Goal: Task Accomplishment & Management: Complete application form

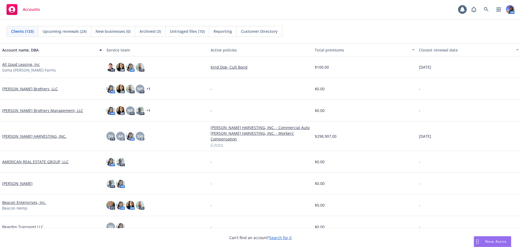
click at [493, 7] on div "AM" at bounding box center [491, 9] width 46 height 11
click at [489, 8] on link at bounding box center [486, 9] width 11 height 11
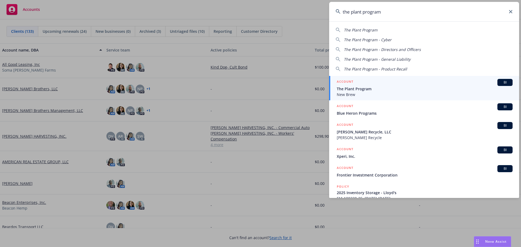
type input "the plant program"
click at [363, 92] on span "New Brew" at bounding box center [425, 95] width 176 height 6
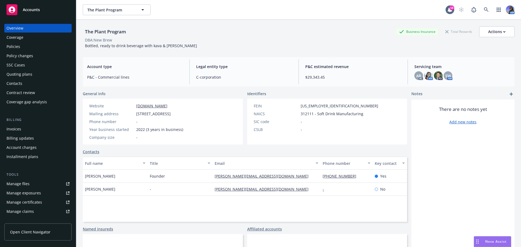
click at [15, 45] on div "Policies" at bounding box center [14, 46] width 14 height 9
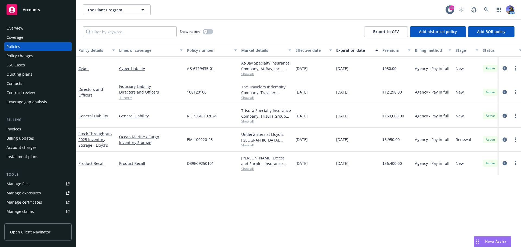
drag, startPoint x: 20, startPoint y: 45, endPoint x: 250, endPoint y: 20, distance: 231.5
click at [250, 20] on div "Show inactive Export to CSV Add historical policy Add BOR policy" at bounding box center [298, 32] width 445 height 24
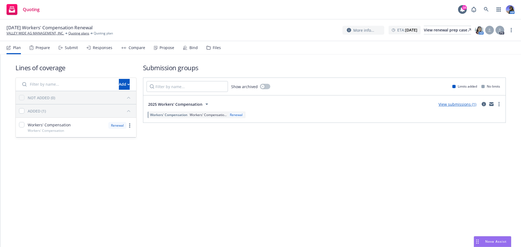
click at [218, 48] on div "Files" at bounding box center [217, 48] width 8 height 4
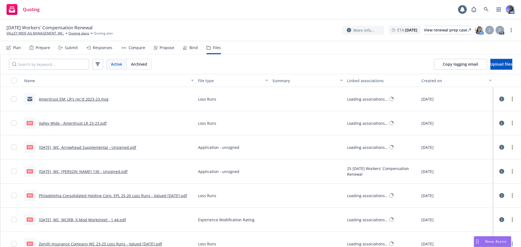
click at [214, 48] on div "Files" at bounding box center [217, 48] width 8 height 4
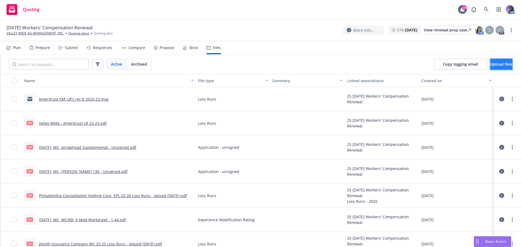
click at [490, 62] on button "Upload files" at bounding box center [501, 64] width 22 height 11
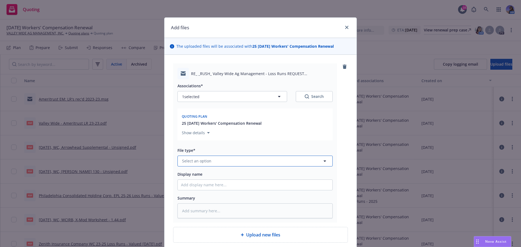
click at [211, 161] on button "Select an option" at bounding box center [255, 161] width 155 height 11
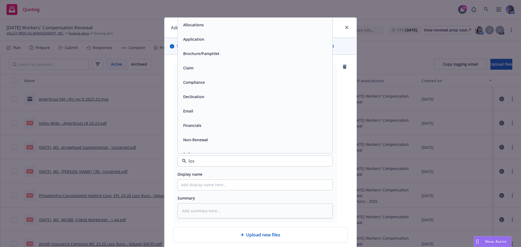
type input "loss"
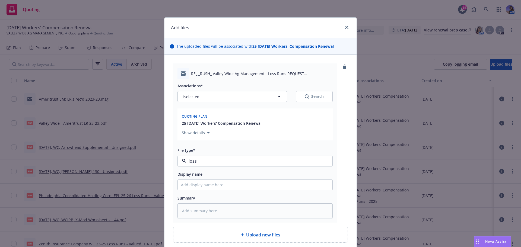
type textarea "x"
type input "r"
type textarea "x"
type input "rp"
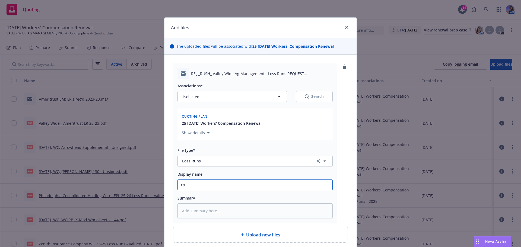
type textarea "x"
type input "rps"
type textarea "x"
type input "rp"
type textarea "x"
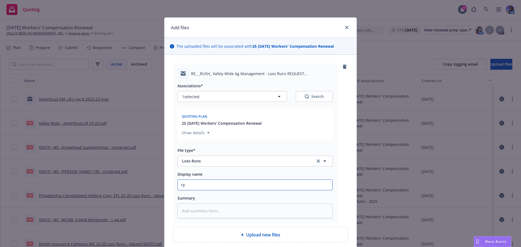
type input "r"
type textarea "x"
type input "A"
type textarea "x"
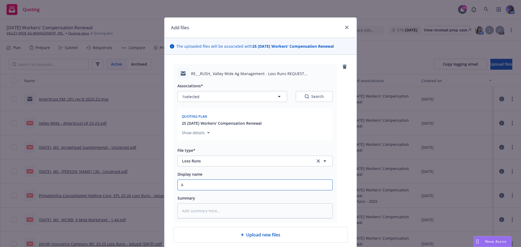
type input "AT"
type textarea "x"
type input "ATL"
type textarea "x"
type input "ATLA"
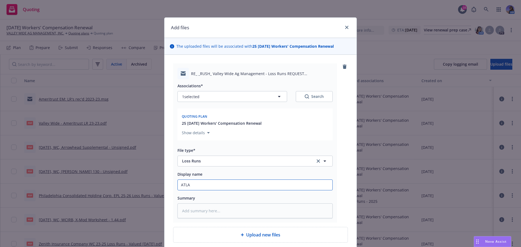
type textarea "x"
type input "ATLAS"
type textarea "x"
type input "ATLAS"
type textarea "x"
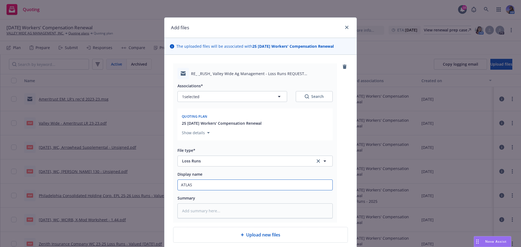
type input "ATLAS -"
type textarea "x"
type input "ATLAS"
type textarea "x"
type input "ATLAS :"
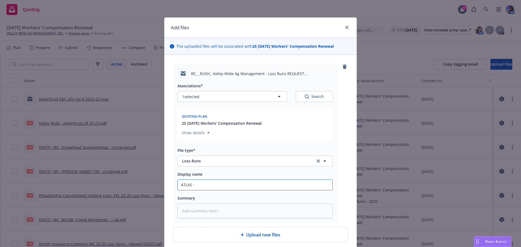
type textarea "x"
type input "ATLAS :"
type textarea "x"
type input "ATLAS : L"
type textarea "x"
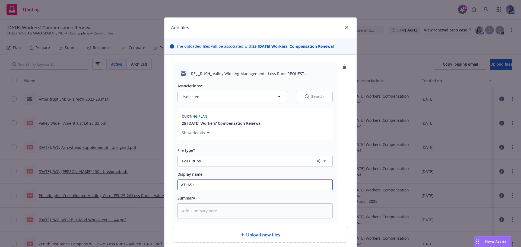
type input "ATLAS : LR"
type textarea "x"
type input "ATLAS : LR'"
type textarea "x"
type input "ATLAS : LR'S"
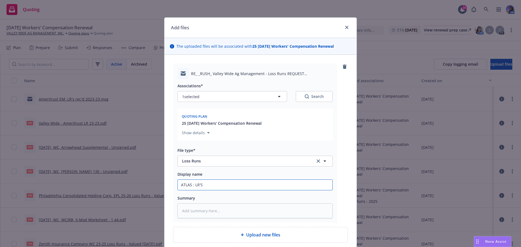
type textarea "x"
type input "ATLAS : LR'S"
click at [214, 190] on input "ATLAS : LR'S" at bounding box center [255, 185] width 155 height 10
type textarea "x"
type input "ATLAS : LR'S 0"
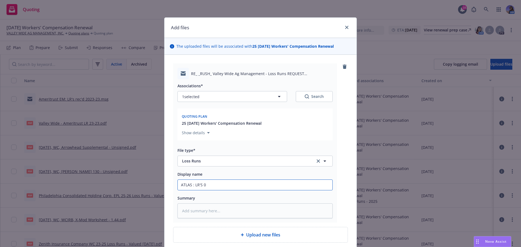
type textarea "x"
type input "ATLAS : LR'S"
type textarea "x"
type input "ATLAS : LR'S 2"
type textarea "x"
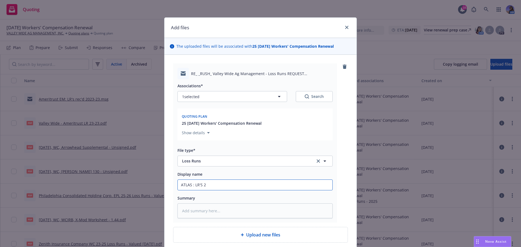
type input "ATLAS : LR'S 20"
type textarea "x"
type input "ATLAS : LR'S 202"
type textarea "x"
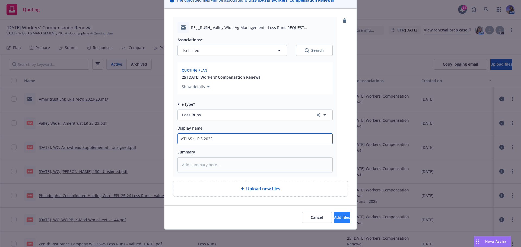
type input "ATLAS : LR'S 2022"
click at [334, 216] on span "Add files" at bounding box center [342, 217] width 16 height 5
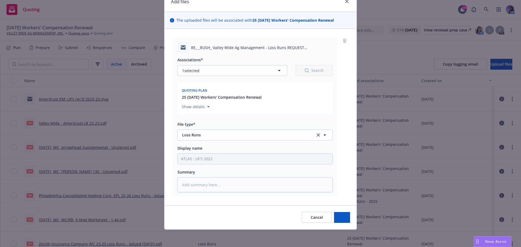
scroll to position [26, 0]
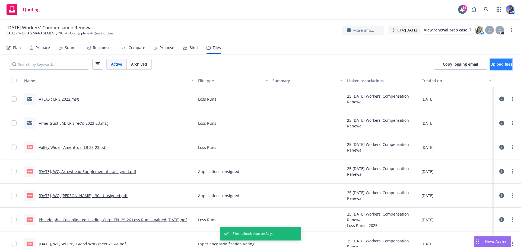
click at [490, 65] on button "Upload files" at bounding box center [501, 64] width 22 height 11
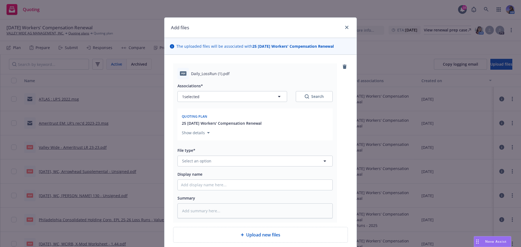
type textarea "x"
click at [206, 161] on span "Select an option" at bounding box center [196, 161] width 29 height 6
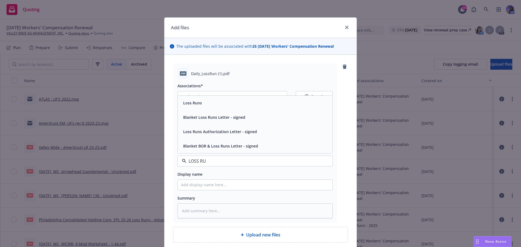
type input "LOSS RUN"
click at [201, 104] on div "Loss Runs" at bounding box center [255, 103] width 148 height 8
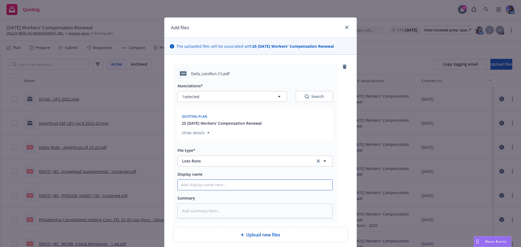
click at [183, 185] on input "Display name" at bounding box center [255, 185] width 155 height 10
type textarea "x"
type input "2"
type textarea "x"
type input "20"
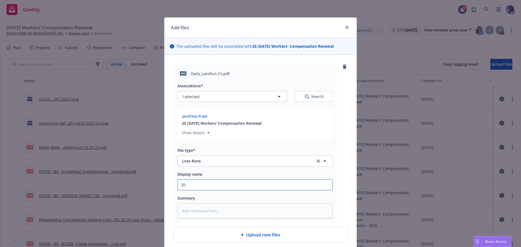
type textarea "x"
type input "202"
type textarea "x"
type input "2022"
type textarea "x"
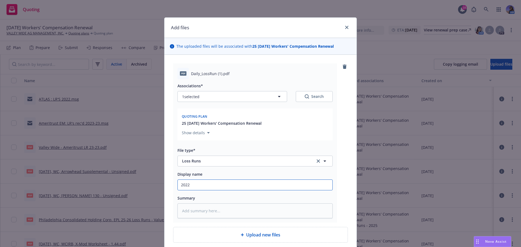
type input "2022"
type textarea "x"
type input "2022 r"
type textarea "x"
type input "2022 rl"
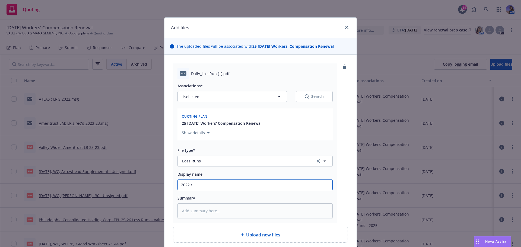
type textarea "x"
type input "2022 r"
type textarea "x"
type input "2022"
type textarea "x"
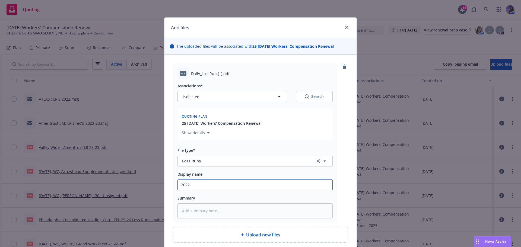
type input "2022 L"
type textarea "x"
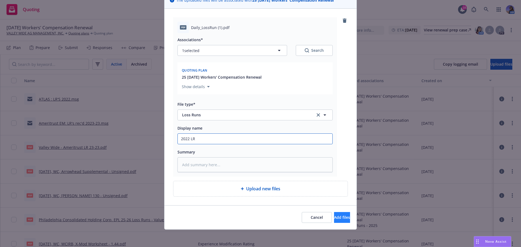
type input "2022 LR"
click at [337, 217] on span "Add files" at bounding box center [342, 217] width 16 height 5
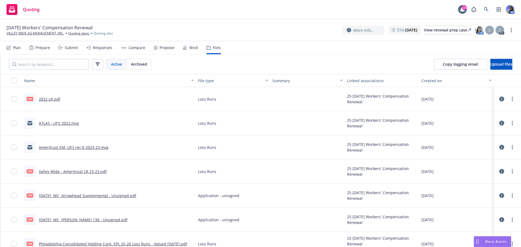
click at [56, 149] on link "Ameritrust EM: LR's rec'd 2023-23.msg" at bounding box center [74, 147] width 70 height 5
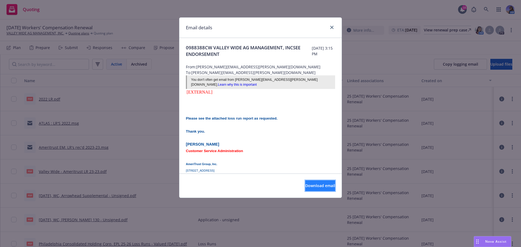
click at [307, 180] on button "Download email" at bounding box center [320, 185] width 30 height 11
click at [331, 27] on icon "close" at bounding box center [331, 27] width 3 height 3
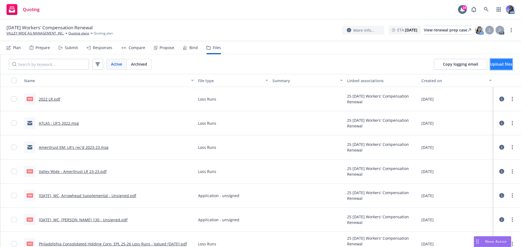
click at [490, 64] on span "Upload files" at bounding box center [501, 64] width 22 height 5
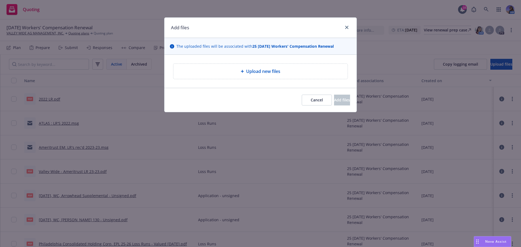
click at [298, 66] on div "Upload new files" at bounding box center [260, 71] width 174 height 15
type textarea "x"
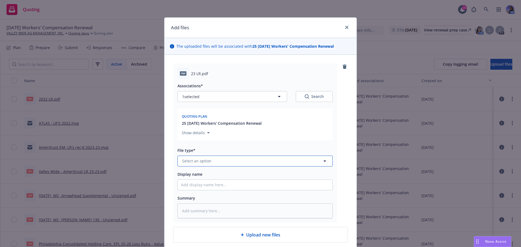
click at [194, 157] on button "Select an option" at bounding box center [255, 161] width 155 height 11
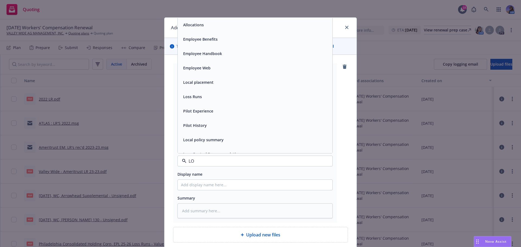
type input "LOR"
type textarea "x"
type input "LOSS"
click at [202, 27] on div "Loss Runs" at bounding box center [255, 25] width 148 height 8
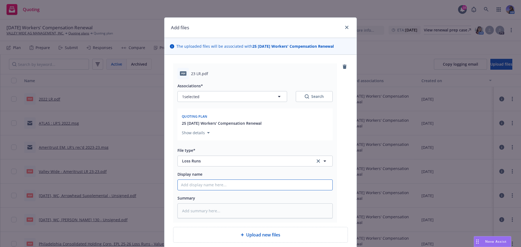
click at [197, 186] on input "Display name" at bounding box center [255, 185] width 155 height 10
type textarea "x"
type input "2"
type textarea "x"
type input "20"
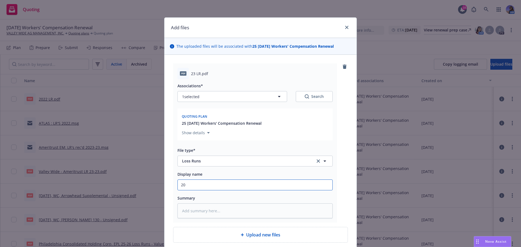
type textarea "x"
type input "202"
type textarea "x"
type input "2023"
type textarea "x"
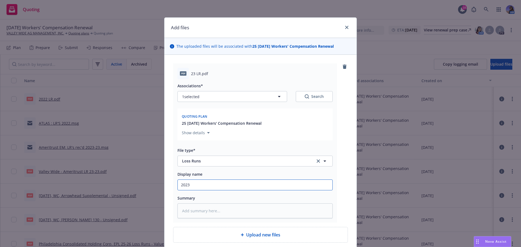
type input "2023"
type textarea "x"
type input "2023 L"
type textarea "x"
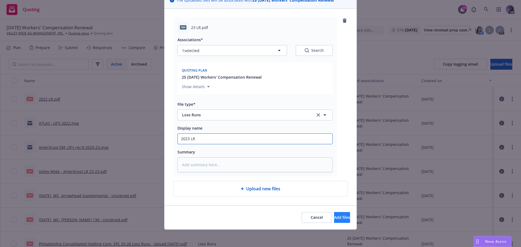
type input "2023 LR"
click at [336, 214] on button "Add files" at bounding box center [342, 217] width 16 height 11
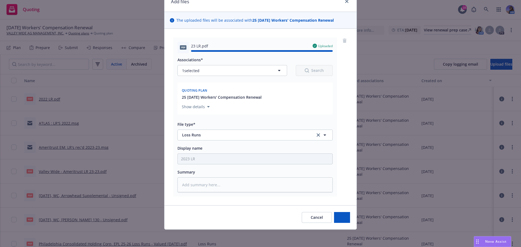
type textarea "x"
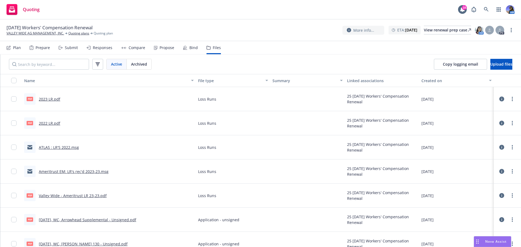
click at [92, 221] on link "12.05.2025, WC, Arrowhead Supplemental - Unsigned.pdf" at bounding box center [87, 219] width 97 height 5
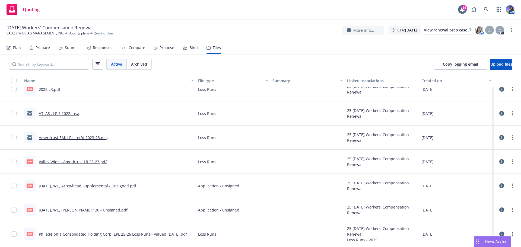
scroll to position [54, 0]
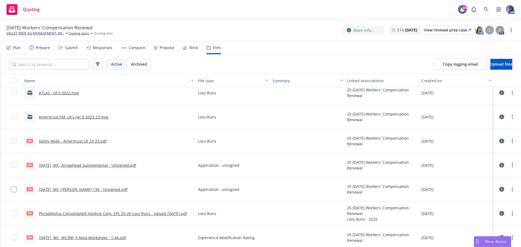
click at [14, 192] on input "checkbox" at bounding box center [13, 189] width 5 height 5
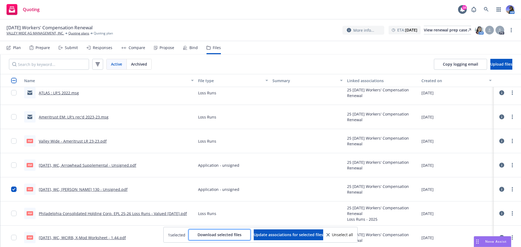
click at [204, 235] on span "Download selected files" at bounding box center [220, 234] width 44 height 5
click at [14, 189] on input "checkbox" at bounding box center [13, 189] width 5 height 5
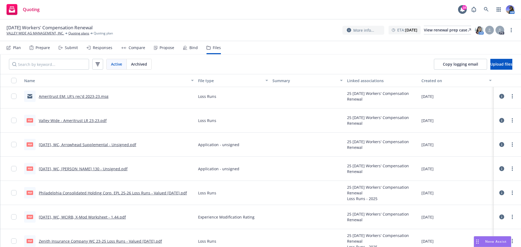
scroll to position [81, 0]
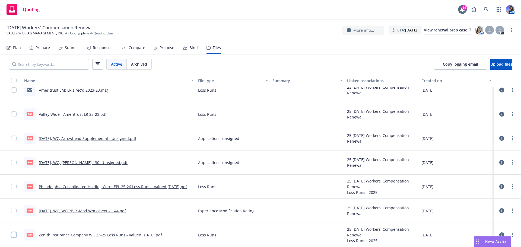
click at [14, 234] on input "checkbox" at bounding box center [13, 234] width 5 height 5
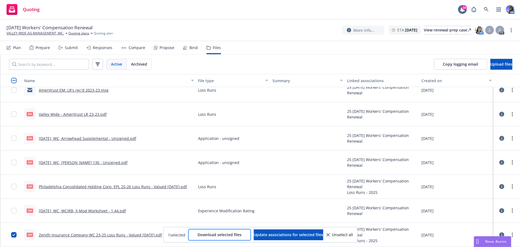
click at [220, 235] on span "Download selected files" at bounding box center [220, 234] width 44 height 5
click at [341, 238] on button "Unselect all" at bounding box center [340, 235] width 27 height 11
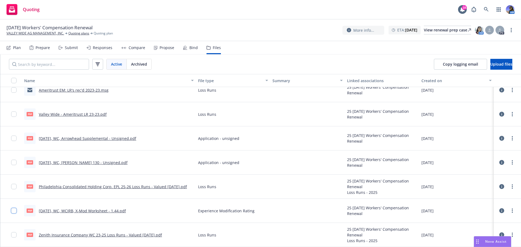
click at [15, 211] on input "checkbox" at bounding box center [13, 210] width 5 height 5
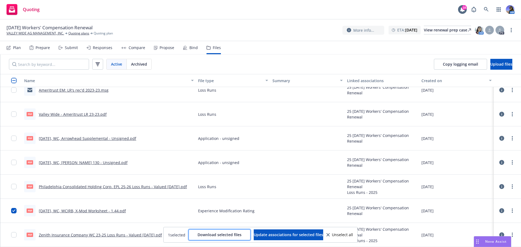
click at [218, 233] on span "Download selected files" at bounding box center [220, 234] width 44 height 5
click at [36, 49] on div "Prepare" at bounding box center [43, 48] width 14 height 4
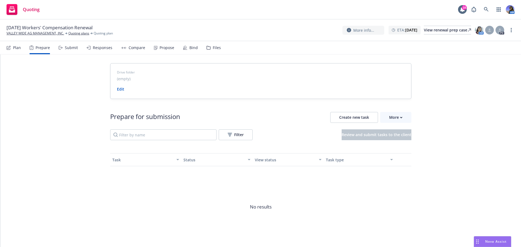
click at [72, 49] on div "Submit" at bounding box center [71, 48] width 13 height 4
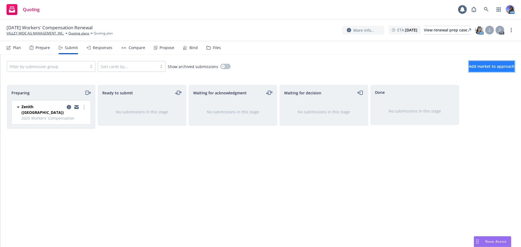
click at [469, 64] on button "Add market to approach" at bounding box center [492, 66] width 46 height 11
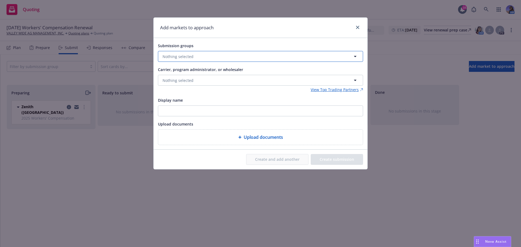
click at [242, 58] on button "Nothing selected" at bounding box center [260, 56] width 205 height 11
click at [189, 85] on strong "2025 Workers' Compensation" at bounding box center [200, 82] width 54 height 5
checkbox input "true"
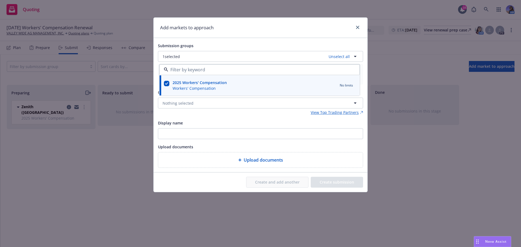
click at [168, 121] on span "Display name" at bounding box center [170, 123] width 25 height 5
click at [168, 129] on input "Display name" at bounding box center [260, 134] width 205 height 10
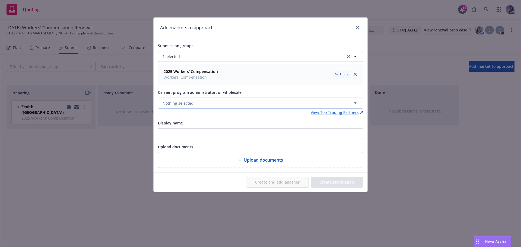
click at [174, 103] on span "Nothing selected" at bounding box center [178, 103] width 31 height 6
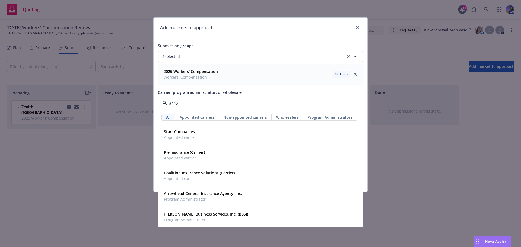
type input "arrow"
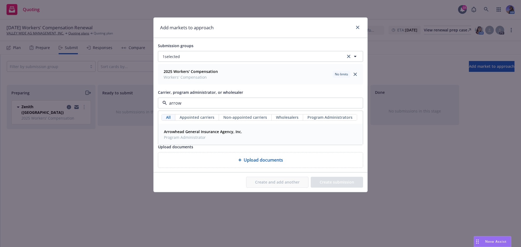
click at [183, 131] on strong "Arrowhead General Insurance Agency, Inc." at bounding box center [203, 131] width 78 height 5
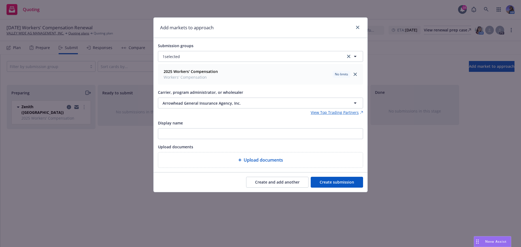
click at [340, 183] on button "Create submission" at bounding box center [337, 182] width 52 height 11
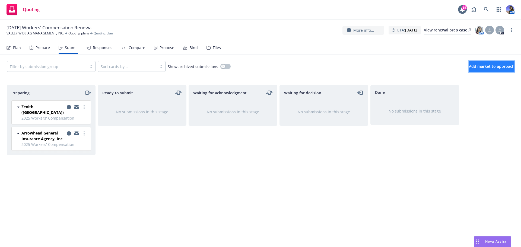
click at [469, 65] on span "Add market to approach" at bounding box center [492, 66] width 46 height 5
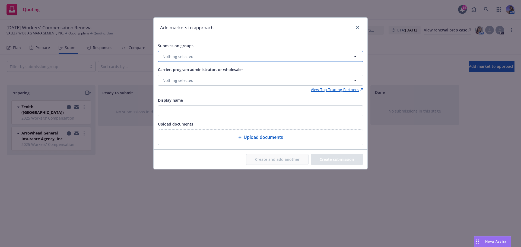
click at [264, 58] on button "Nothing selected" at bounding box center [260, 56] width 205 height 11
click at [198, 84] on strong "2025 Workers' Compensation" at bounding box center [200, 82] width 54 height 5
checkbox input "true"
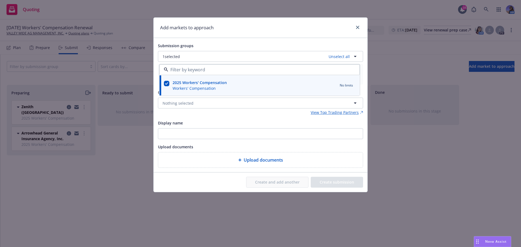
click at [184, 112] on div "View Top Trading Partners" at bounding box center [260, 113] width 205 height 6
click at [183, 104] on span "Nothing selected" at bounding box center [178, 103] width 31 height 6
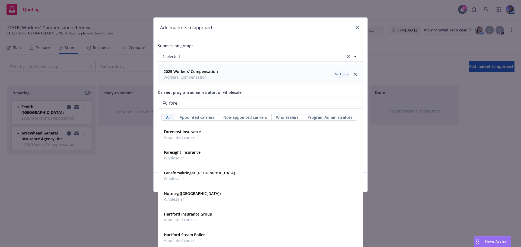
type input "fores"
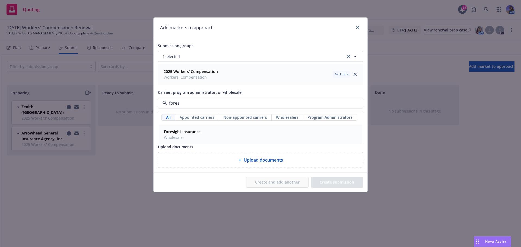
click at [188, 131] on strong "Foresight Insurance" at bounding box center [182, 131] width 37 height 5
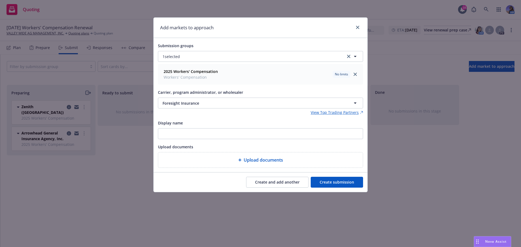
click at [330, 179] on button "Create submission" at bounding box center [337, 182] width 52 height 11
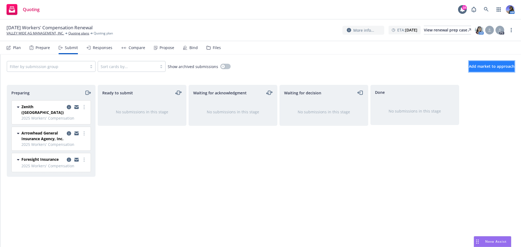
click at [472, 68] on span "Add market to approach" at bounding box center [492, 66] width 46 height 5
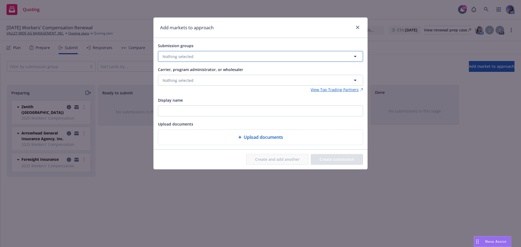
click at [178, 51] on button "Nothing selected" at bounding box center [260, 56] width 205 height 11
click at [179, 81] on strong "2025 Workers' Compensation" at bounding box center [200, 82] width 54 height 5
checkbox input "true"
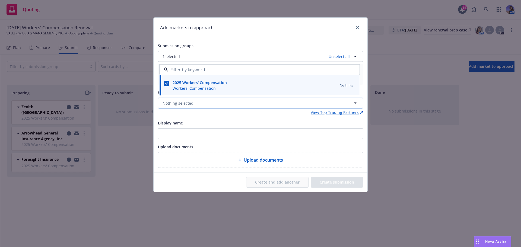
click at [176, 101] on span "Nothing selected" at bounding box center [178, 103] width 31 height 6
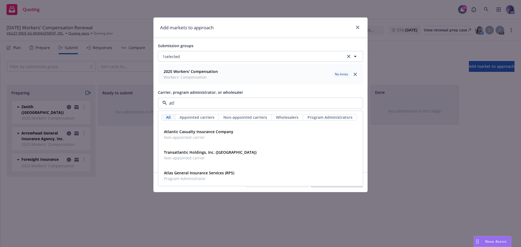
type input "atla"
click at [183, 176] on span "Atlas General Insurance Services (RPS)" at bounding box center [199, 173] width 70 height 6
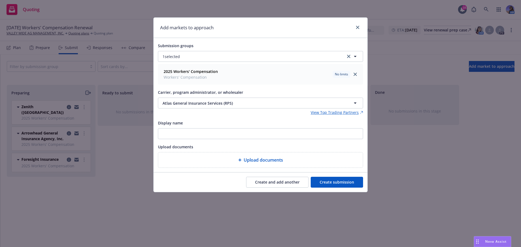
click at [327, 180] on button "Create submission" at bounding box center [337, 182] width 52 height 11
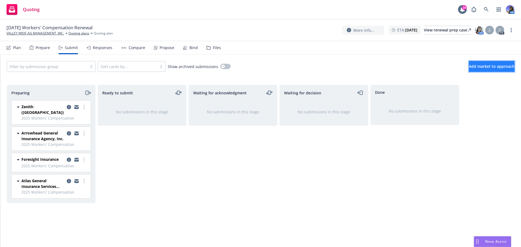
click at [470, 68] on span "Add market to approach" at bounding box center [492, 66] width 46 height 5
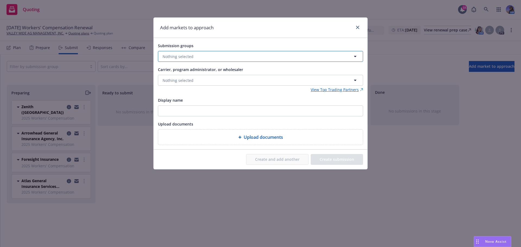
click at [219, 55] on button "Nothing selected" at bounding box center [260, 56] width 205 height 11
click at [182, 86] on span "Workers' Compensation" at bounding box center [200, 88] width 54 height 6
checkbox input "true"
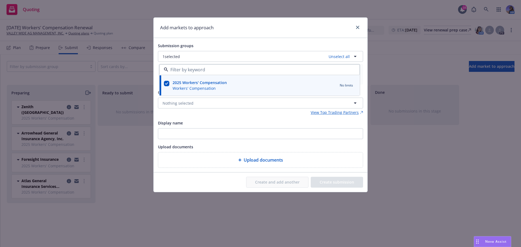
click at [174, 96] on div "Carrier, program administrator, or wholesaler Nothing selected" at bounding box center [260, 99] width 205 height 20
click at [172, 101] on span "Nothing selected" at bounding box center [178, 103] width 31 height 6
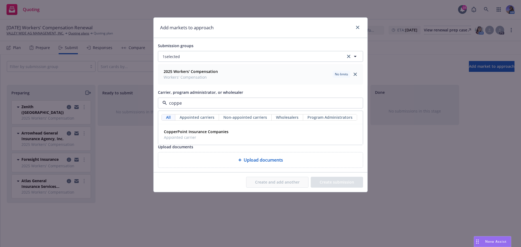
type input "copper"
click at [208, 126] on div "CopperPoint Insurance Companies Appointed carrier" at bounding box center [261, 135] width 204 height 20
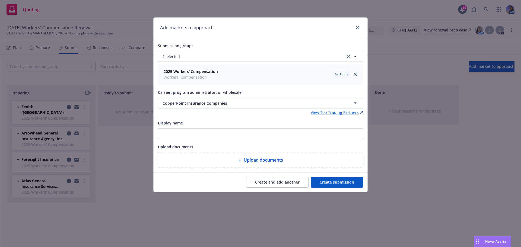
click at [343, 182] on button "Create submission" at bounding box center [337, 182] width 52 height 11
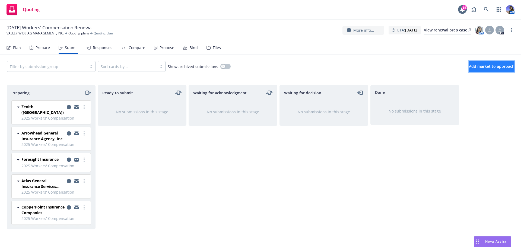
click at [478, 69] on span "Add market to approach" at bounding box center [492, 66] width 46 height 5
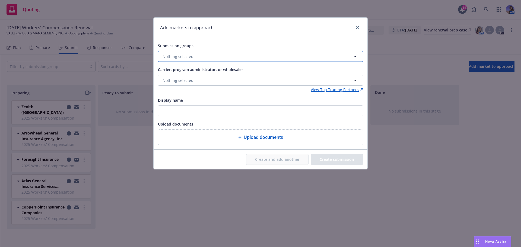
click at [270, 59] on button "Nothing selected" at bounding box center [260, 56] width 205 height 11
click at [174, 82] on strong "2025 Workers' Compensation" at bounding box center [200, 82] width 54 height 5
checkbox input "true"
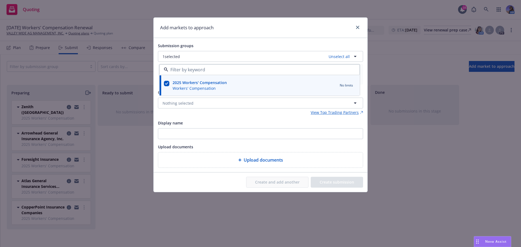
click at [201, 116] on div "Submission groups 1 selected Unselect all 2025 Workers' Compensation Workers' C…" at bounding box center [260, 105] width 205 height 126
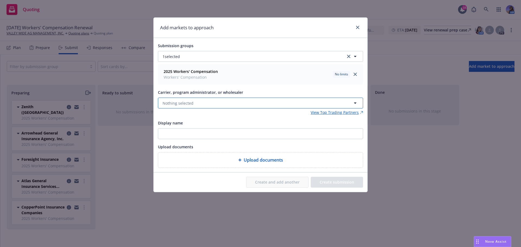
click at [181, 102] on span "Nothing selected" at bounding box center [178, 103] width 31 height 6
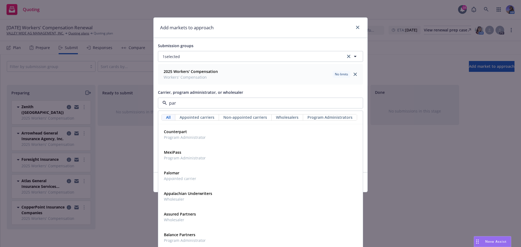
type input "para"
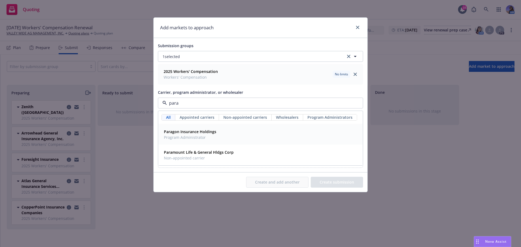
click at [183, 136] on span "Program Administrator" at bounding box center [190, 138] width 52 height 6
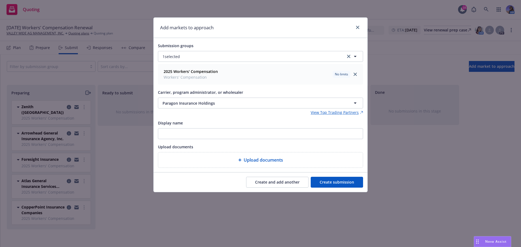
click at [330, 185] on button "Create submission" at bounding box center [337, 182] width 52 height 11
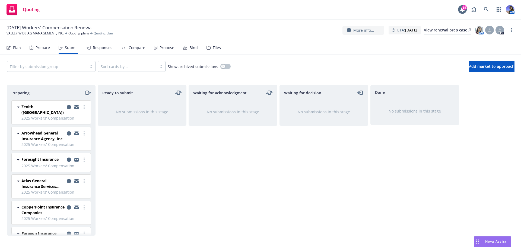
click at [87, 91] on icon "moveRight" at bounding box center [86, 93] width 3 height 4
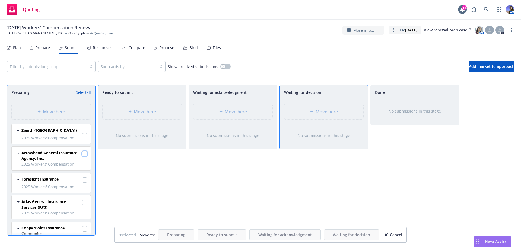
click at [82, 154] on input "checkbox" at bounding box center [84, 153] width 5 height 5
checkbox input "true"
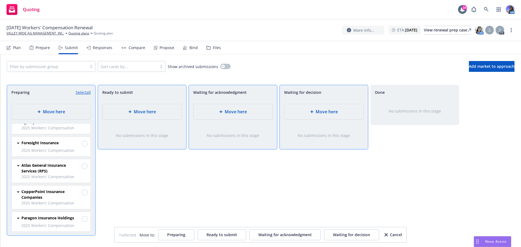
scroll to position [37, 0]
click at [82, 216] on input "checkbox" at bounding box center [84, 218] width 5 height 5
checkbox input "true"
click at [249, 115] on div "Move here" at bounding box center [233, 112] width 70 height 7
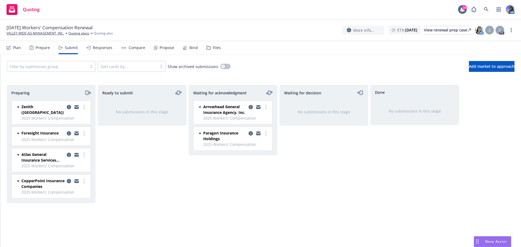
scroll to position [0, 0]
click at [86, 92] on icon "moveRight" at bounding box center [88, 93] width 6 height 7
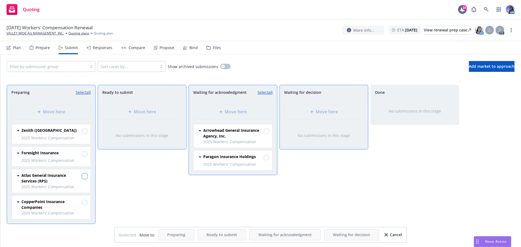
click at [83, 176] on input "checkbox" at bounding box center [84, 176] width 5 height 5
checkbox input "true"
click at [208, 114] on div "Move here" at bounding box center [233, 112] width 70 height 7
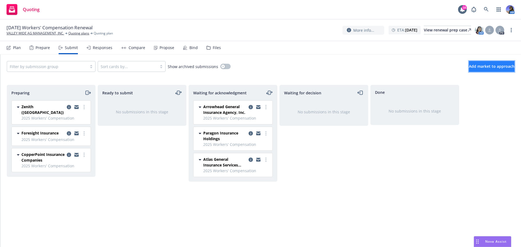
click at [485, 69] on span "Add market to approach" at bounding box center [492, 66] width 46 height 5
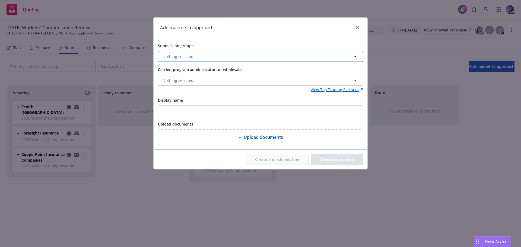
drag, startPoint x: 269, startPoint y: 54, endPoint x: 263, endPoint y: 58, distance: 6.7
click at [269, 54] on button "Nothing selected" at bounding box center [260, 56] width 205 height 11
click at [168, 82] on input "checkbox" at bounding box center [166, 83] width 5 height 5
checkbox input "true"
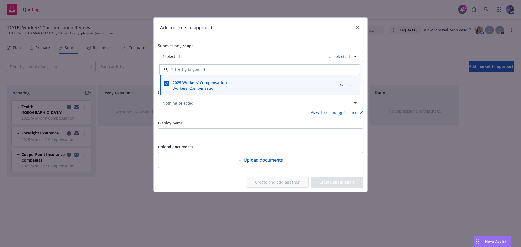
click at [223, 36] on div "Add markets to approach" at bounding box center [261, 28] width 214 height 20
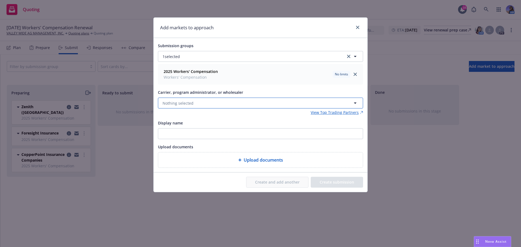
click at [201, 101] on button "Nothing selected" at bounding box center [260, 103] width 205 height 11
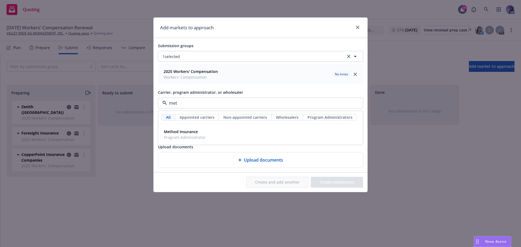
type input "meth"
click at [194, 128] on div "Method Insurance Program Administrator" at bounding box center [184, 135] width 45 height 14
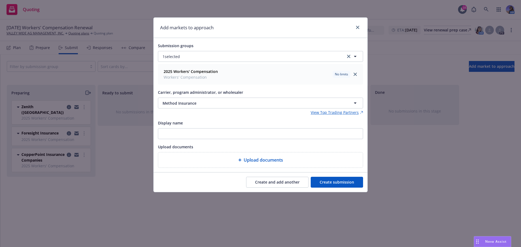
click at [356, 181] on button "Create submission" at bounding box center [337, 182] width 52 height 11
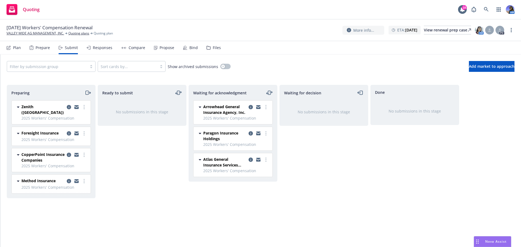
click at [88, 94] on icon "moveRight" at bounding box center [86, 93] width 3 height 4
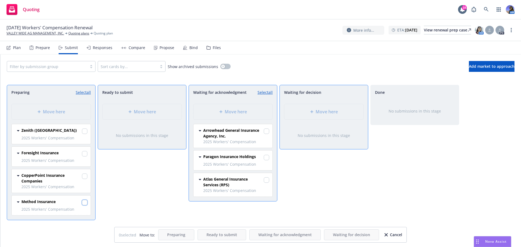
click at [83, 202] on input "checkbox" at bounding box center [84, 202] width 5 height 5
checkbox input "true"
click at [217, 115] on div "Move here" at bounding box center [233, 112] width 70 height 7
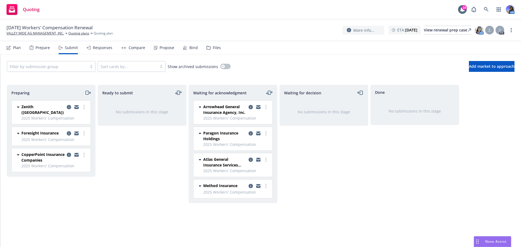
click at [89, 90] on icon "moveRight" at bounding box center [88, 93] width 6 height 7
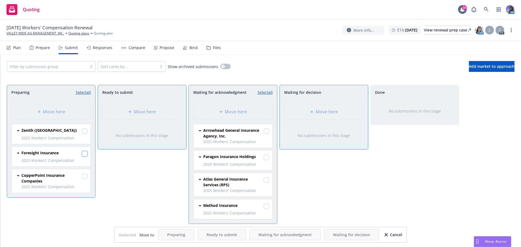
click at [85, 152] on input "checkbox" at bounding box center [84, 153] width 5 height 5
checkbox input "true"
click at [231, 111] on span "Move here" at bounding box center [236, 112] width 22 height 7
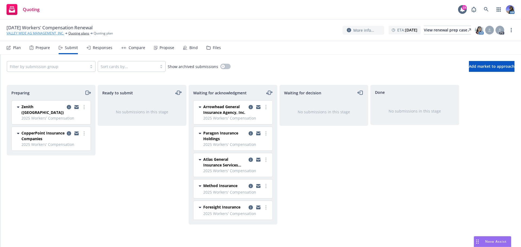
click at [52, 34] on link "VALLEY WIDE AG MANAGEMENT, INC." at bounding box center [36, 33] width 58 height 5
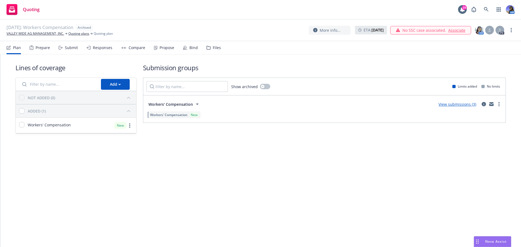
click at [210, 44] on div "Files" at bounding box center [214, 47] width 14 height 13
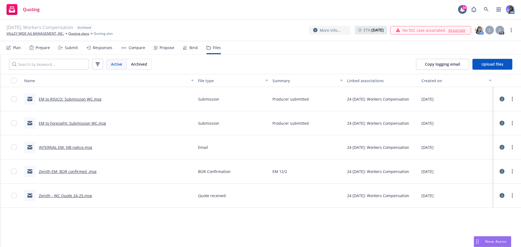
click at [61, 121] on link "EM to Foresight: Submission WC.msg" at bounding box center [72, 123] width 67 height 5
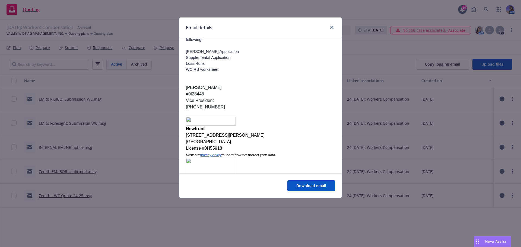
scroll to position [173, 0]
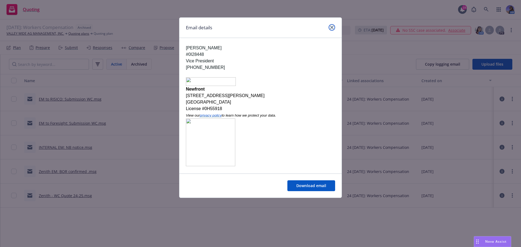
click at [334, 28] on link "close" at bounding box center [332, 27] width 7 height 7
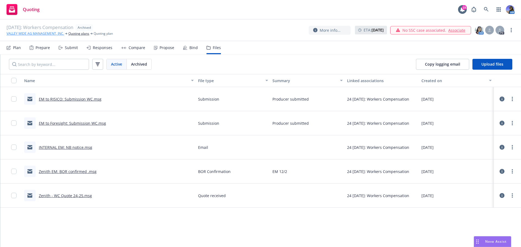
click at [50, 35] on link "VALLEY WIDE AG MANAGEMENT, INC." at bounding box center [36, 33] width 58 height 5
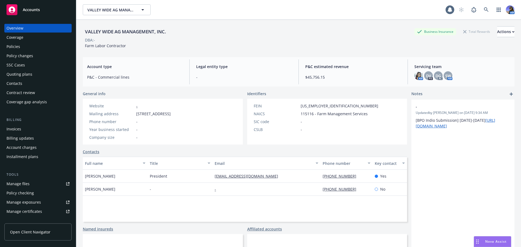
click at [19, 48] on div "Policies" at bounding box center [14, 46] width 14 height 9
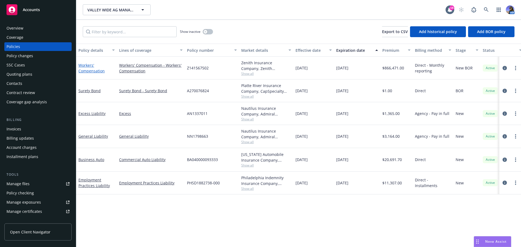
click at [93, 71] on link "Workers' Compensation" at bounding box center [91, 68] width 26 height 11
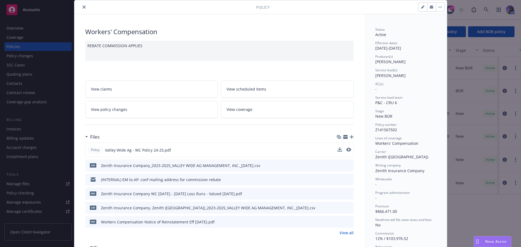
scroll to position [27, 0]
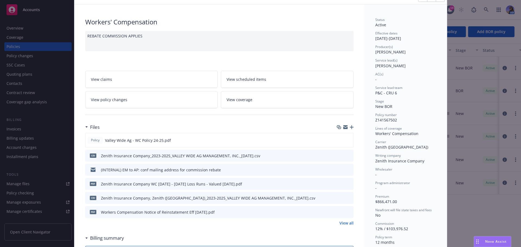
click at [345, 225] on link "View all" at bounding box center [347, 223] width 14 height 6
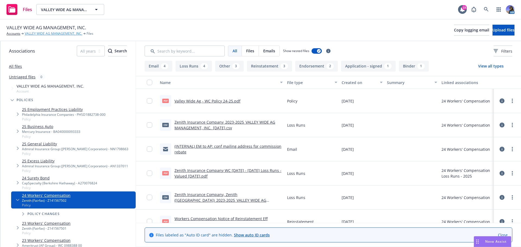
click at [45, 34] on link "VALLEY WIDE AG MANAGEMENT, INC." at bounding box center [54, 33] width 58 height 5
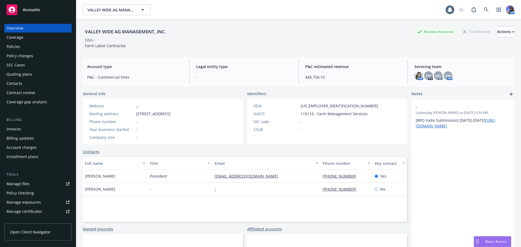
click at [15, 48] on div "Policies" at bounding box center [14, 46] width 14 height 9
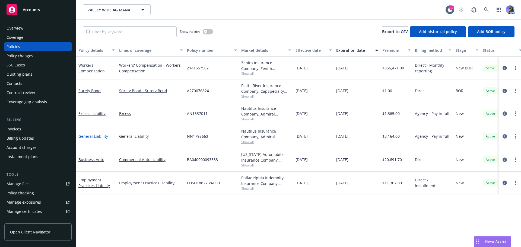
click at [90, 138] on link "General Liability" at bounding box center [93, 136] width 30 height 5
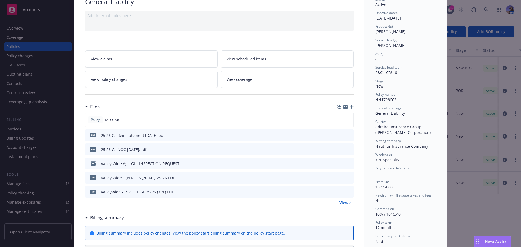
scroll to position [54, 0]
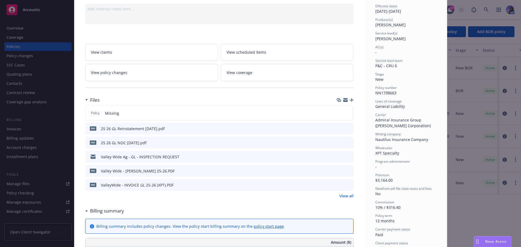
click at [346, 170] on icon "preview file" at bounding box center [348, 171] width 5 height 4
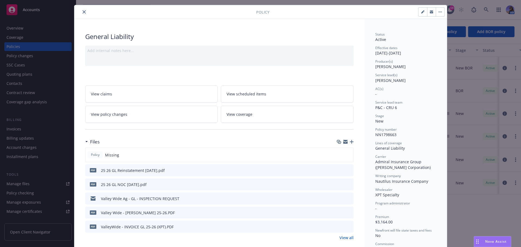
scroll to position [0, 0]
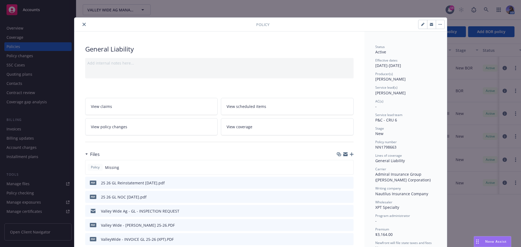
click at [83, 24] on icon "close" at bounding box center [84, 24] width 3 height 3
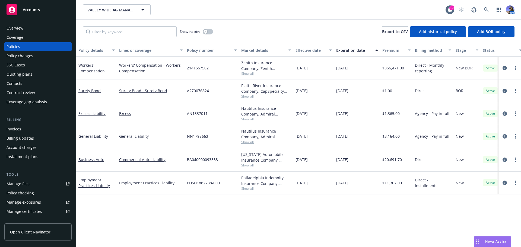
click at [87, 24] on div "Show inactive Export to CSV Add historical policy Add BOR policy" at bounding box center [298, 32] width 445 height 24
click at [20, 72] on div "Quoting plans" at bounding box center [20, 74] width 26 height 9
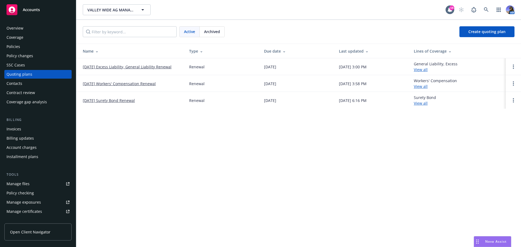
click at [96, 84] on link "[DATE] Workers' Compensation Renewal" at bounding box center [119, 84] width 73 height 6
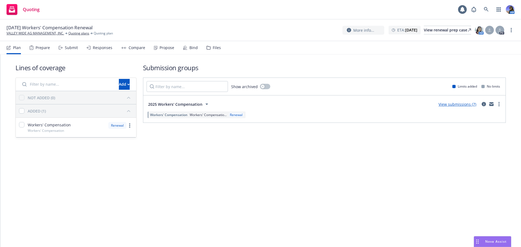
click at [33, 46] on div "Prepare" at bounding box center [40, 47] width 20 height 13
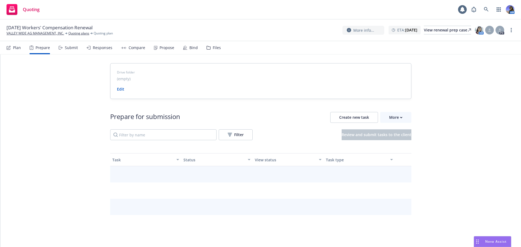
click at [72, 51] on div "Submit" at bounding box center [68, 47] width 19 height 13
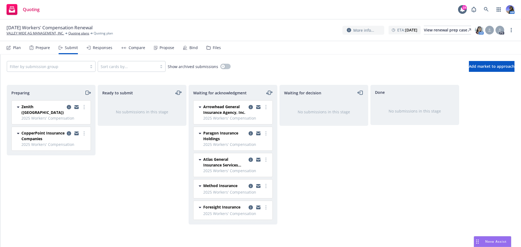
click at [85, 94] on icon "moveRight" at bounding box center [86, 93] width 3 height 4
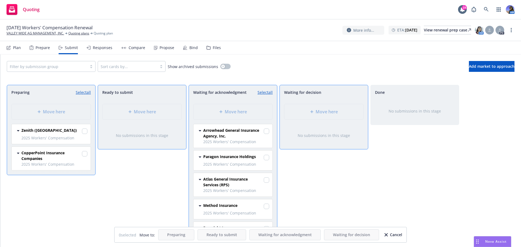
click at [393, 235] on div "Cancel" at bounding box center [394, 235] width 18 height 10
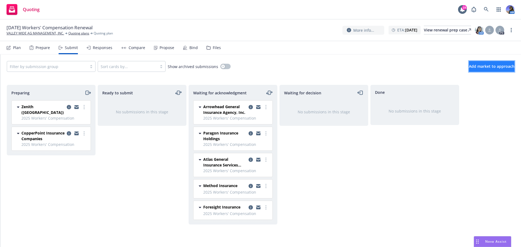
click at [478, 64] on button "Add market to approach" at bounding box center [492, 66] width 46 height 11
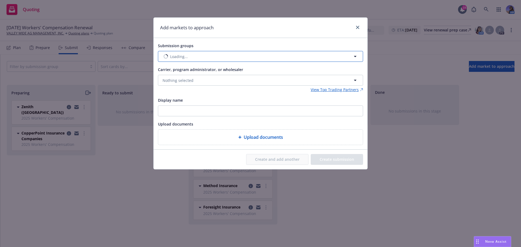
click at [203, 56] on button "Loading..." at bounding box center [260, 56] width 205 height 11
click at [179, 87] on span "Workers' Compensation" at bounding box center [200, 88] width 54 height 6
checkbox input "true"
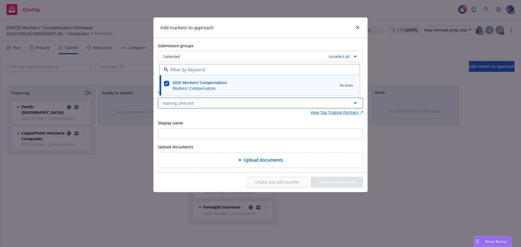
click at [170, 102] on span "Nothing selected" at bounding box center [178, 103] width 31 height 6
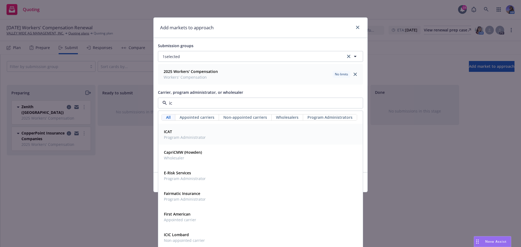
type input "icw"
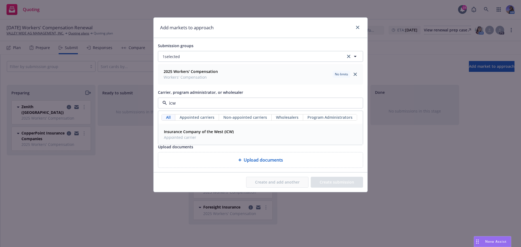
click at [188, 135] on span "Appointed carrier" at bounding box center [199, 138] width 70 height 6
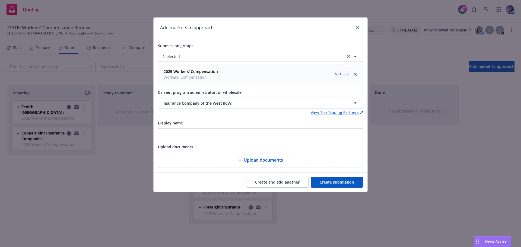
click at [343, 183] on button "Create submission" at bounding box center [337, 182] width 52 height 11
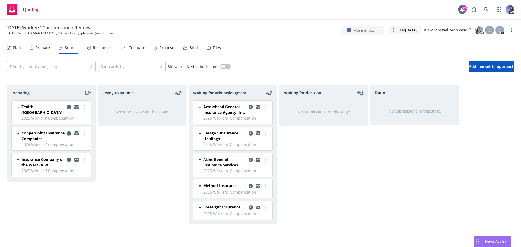
click at [87, 93] on icon "moveRight" at bounding box center [88, 93] width 6 height 7
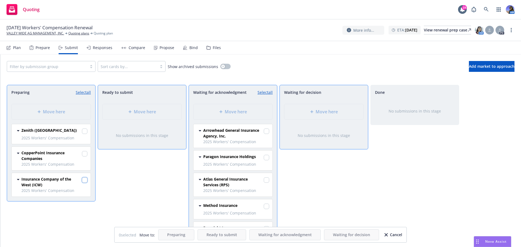
click at [87, 180] on input "checkbox" at bounding box center [84, 180] width 5 height 5
checkbox input "true"
click at [244, 112] on span "Move here" at bounding box center [236, 112] width 22 height 7
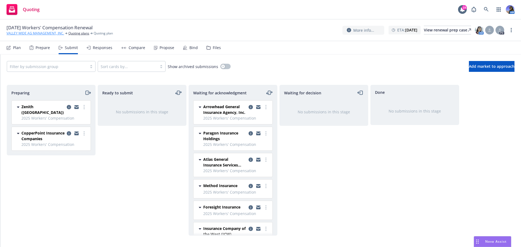
click at [32, 35] on link "VALLEY WIDE AG MANAGEMENT, INC." at bounding box center [36, 33] width 58 height 5
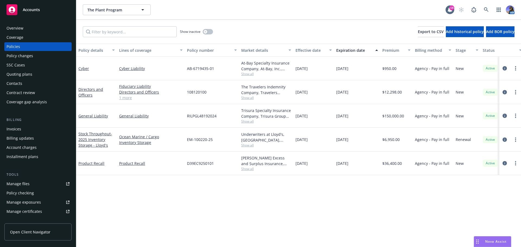
click at [31, 31] on div "Overview" at bounding box center [38, 28] width 63 height 9
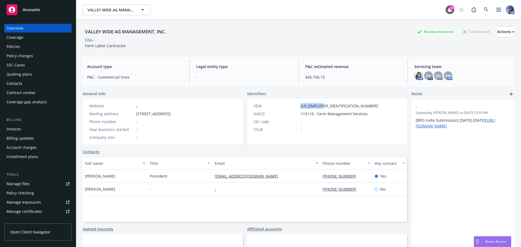
drag, startPoint x: 326, startPoint y: 106, endPoint x: 295, endPoint y: 110, distance: 31.2
click at [295, 110] on div "FEIN [US_EMPLOYER_IDENTIFICATION_NUMBER] NAICS 115116 - Farm Management Service…" at bounding box center [316, 117] width 129 height 29
copy div "[US_EMPLOYER_IDENTIFICATION_NUMBER]"
click at [21, 73] on div "Quoting plans" at bounding box center [20, 74] width 26 height 9
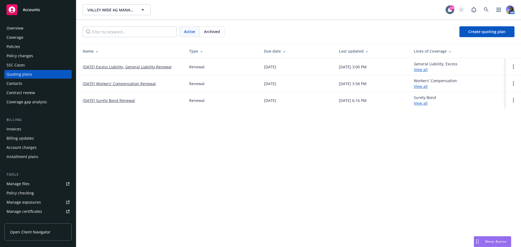
click at [113, 82] on link "[DATE] Workers' Compensation Renewal" at bounding box center [119, 84] width 73 height 6
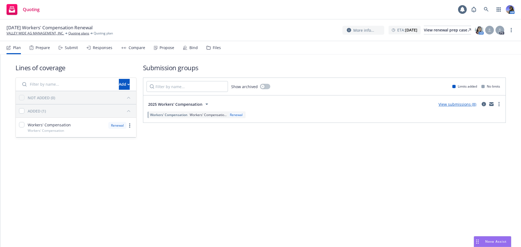
click at [43, 52] on div "Prepare" at bounding box center [40, 47] width 20 height 13
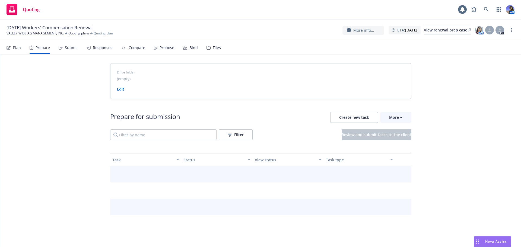
click at [72, 48] on div "Submit" at bounding box center [71, 48] width 13 height 4
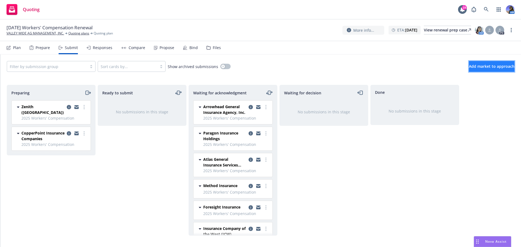
click at [469, 65] on button "Add market to approach" at bounding box center [492, 66] width 46 height 11
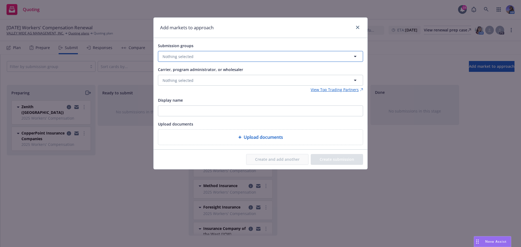
click at [179, 57] on span "Nothing selected" at bounding box center [178, 57] width 31 height 6
click at [170, 83] on div at bounding box center [167, 86] width 8 height 14
checkbox input "true"
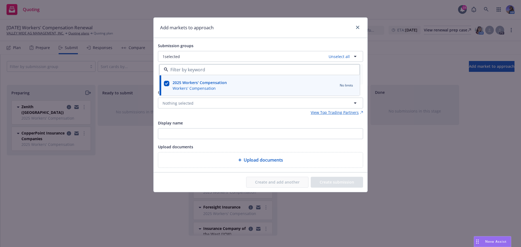
click at [175, 114] on div "View Top Trading Partners" at bounding box center [260, 113] width 205 height 6
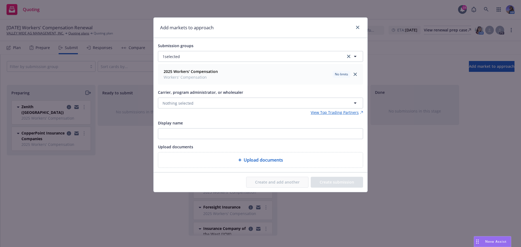
click at [175, 97] on div "Carrier, program administrator, or wholesaler Nothing selected" at bounding box center [260, 99] width 205 height 20
click at [176, 102] on span "Nothing selected" at bounding box center [178, 103] width 31 height 6
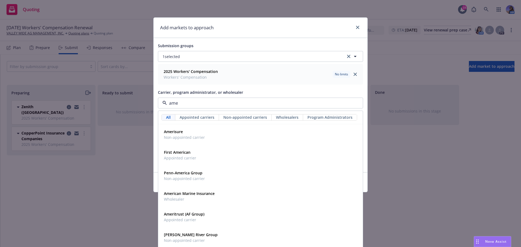
type input "amer"
click at [180, 219] on span "Appointed carrier" at bounding box center [184, 220] width 40 height 6
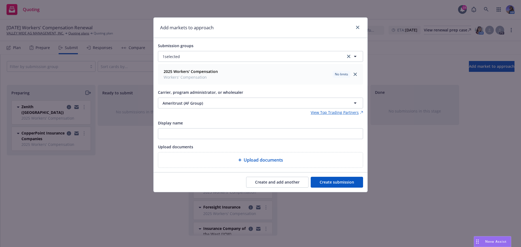
click at [337, 185] on button "Create submission" at bounding box center [337, 182] width 52 height 11
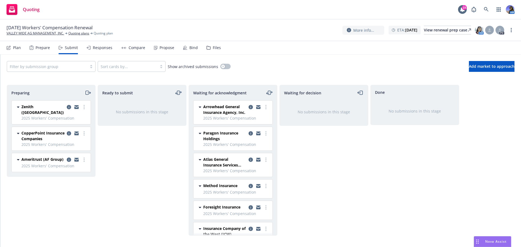
click at [88, 93] on icon "moveRight" at bounding box center [89, 93] width 3 height 0
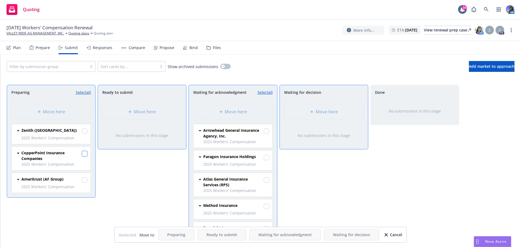
click at [84, 153] on input "checkbox" at bounding box center [84, 153] width 5 height 5
checkbox input "true"
click at [87, 180] on input "checkbox" at bounding box center [84, 180] width 5 height 5
checkbox input "true"
click at [247, 104] on div "Move here" at bounding box center [233, 111] width 79 height 15
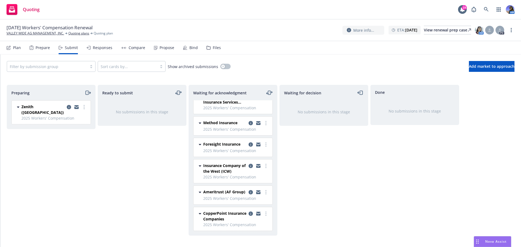
scroll to position [68, 0]
drag, startPoint x: 118, startPoint y: 152, endPoint x: 177, endPoint y: 140, distance: 60.1
click at [118, 152] on div "Ready to submit No submissions in this stage" at bounding box center [142, 160] width 89 height 151
click at [469, 68] on span "Add market to approach" at bounding box center [492, 66] width 46 height 5
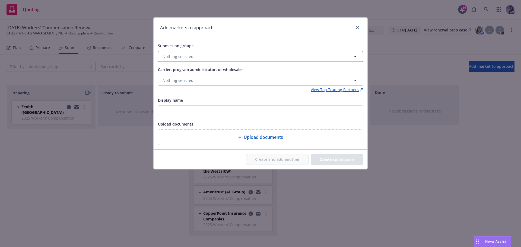
click at [208, 56] on button "Nothing selected" at bounding box center [260, 56] width 205 height 11
click at [179, 85] on strong "2025 Workers' Compensation" at bounding box center [200, 83] width 54 height 5
checkbox input "true"
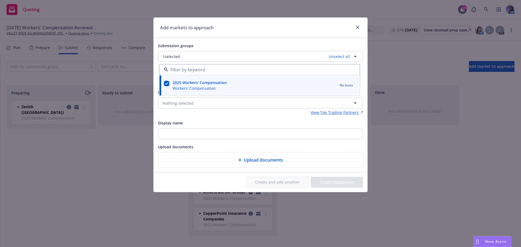
click at [176, 112] on div "View Top Trading Partners" at bounding box center [260, 113] width 205 height 6
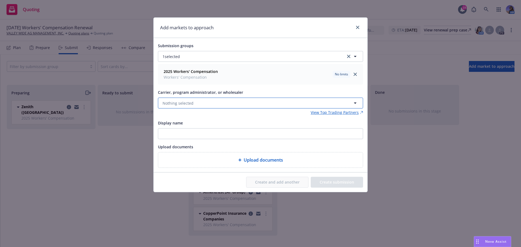
click at [169, 101] on span "Nothing selected" at bounding box center [178, 103] width 31 height 6
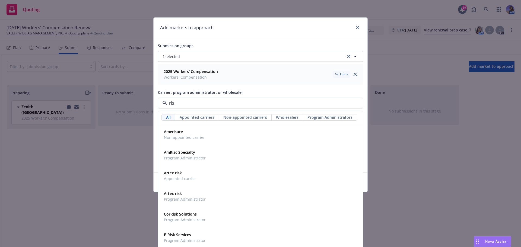
type input "risi"
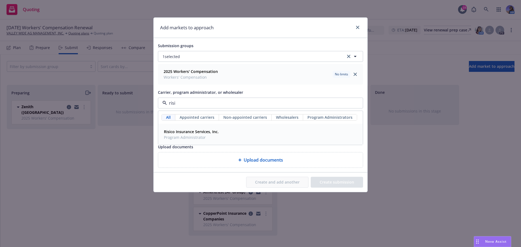
click at [186, 144] on div "Risico Insurance Services, Inc. Program Administrator" at bounding box center [261, 135] width 204 height 20
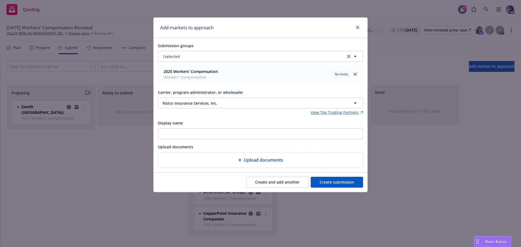
click at [359, 180] on button "Create submission" at bounding box center [337, 182] width 52 height 11
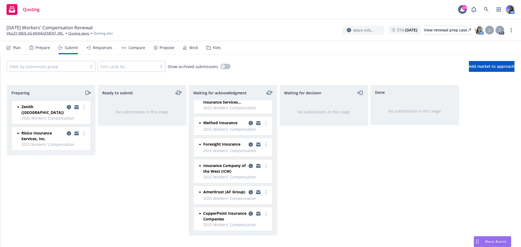
click at [87, 94] on icon "moveRight" at bounding box center [88, 93] width 6 height 7
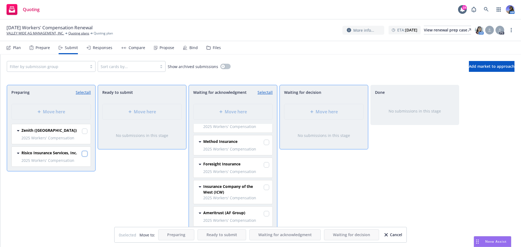
click at [86, 154] on input "checkbox" at bounding box center [84, 153] width 5 height 5
checkbox input "true"
click at [211, 108] on div "Move here" at bounding box center [233, 111] width 79 height 15
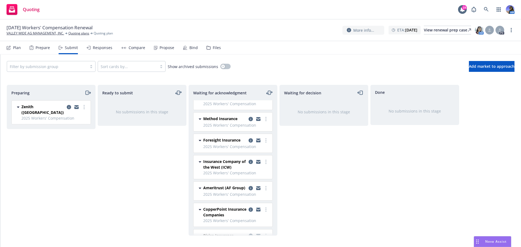
scroll to position [68, 0]
click at [213, 50] on div "Files" at bounding box center [217, 48] width 8 height 4
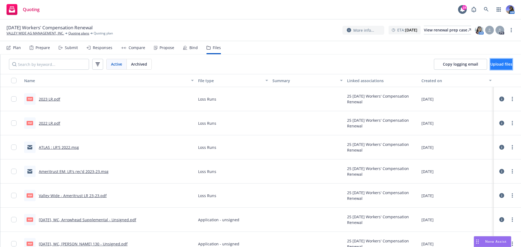
click at [496, 66] on span "Upload files" at bounding box center [501, 64] width 22 height 5
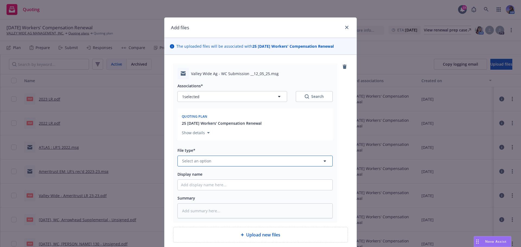
click at [209, 161] on button "Select an option" at bounding box center [255, 161] width 155 height 11
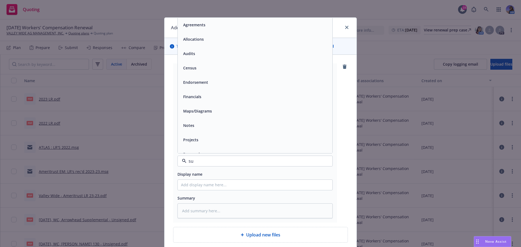
type input "sub"
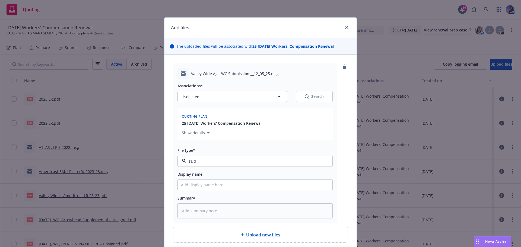
type textarea "x"
type input "R"
type textarea "x"
type input "RI"
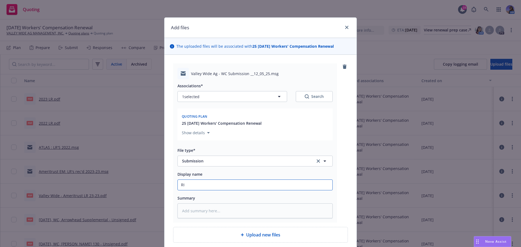
type textarea "x"
type input "RIS"
type textarea "x"
type input "RISI"
type textarea "x"
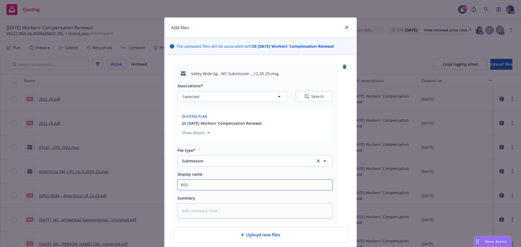
type input "RISIO"
type textarea "x"
type input "RISI"
type textarea "x"
type input "RISIC"
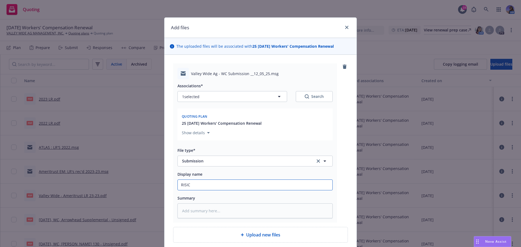
type textarea "x"
type input "RISICO"
type textarea "x"
type input "RISICO"
type textarea "x"
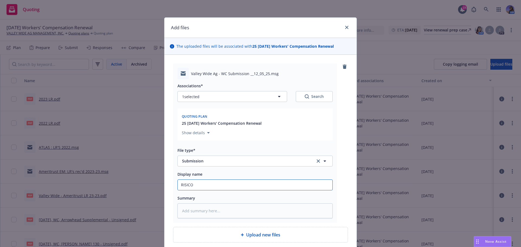
type input "RISICO E"
type textarea "x"
type input "RISICO"
type textarea "x"
type input "RISICO S"
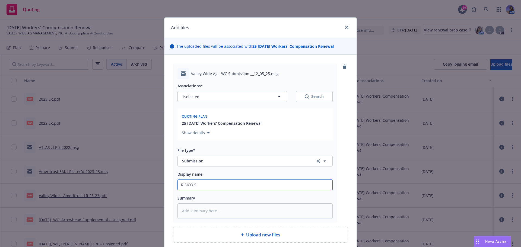
type textarea "x"
type input "RISICO SU"
type textarea "x"
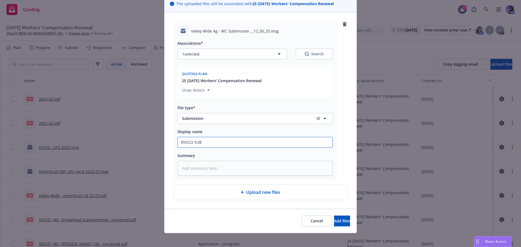
scroll to position [46, 0]
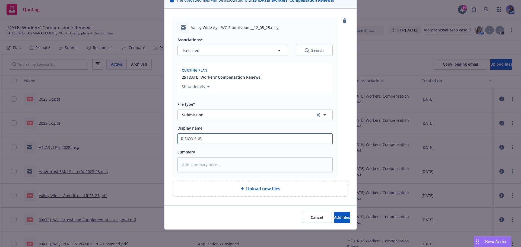
type input "RISICO SUB"
type textarea "x"
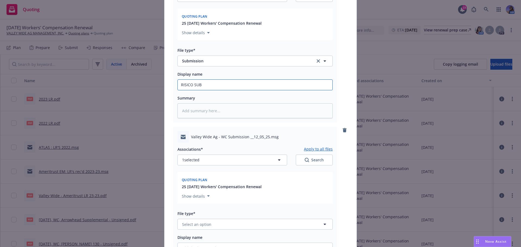
scroll to position [100, 0]
click at [201, 222] on span "Select an option" at bounding box center [196, 224] width 29 height 6
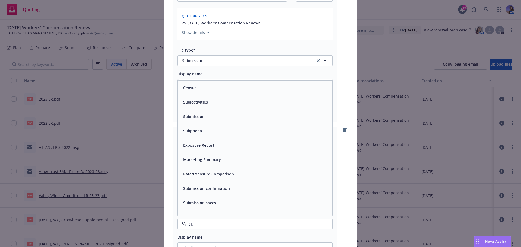
type input "sub"
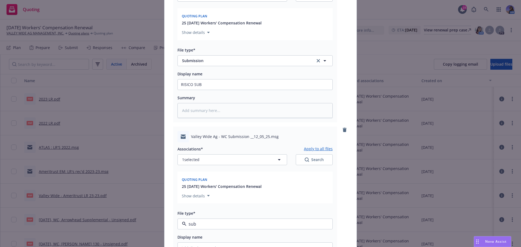
type textarea "x"
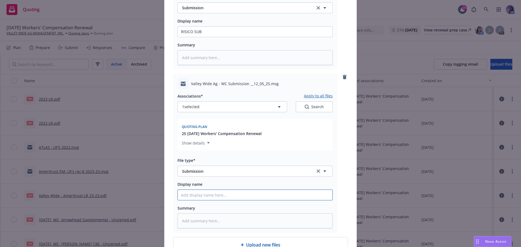
scroll to position [188, 0]
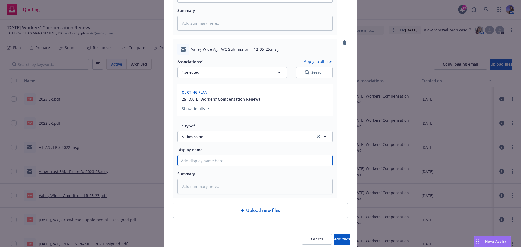
type textarea "x"
type input "A"
type textarea "x"
type input "AM"
type textarea "x"
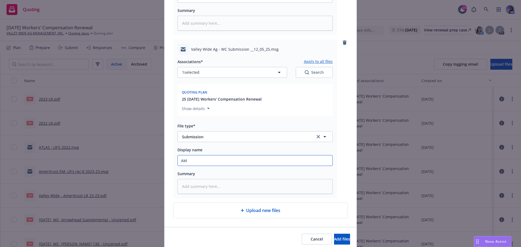
type input "AME"
type textarea "x"
type input "AMER"
type textarea "x"
type input "AMERI"
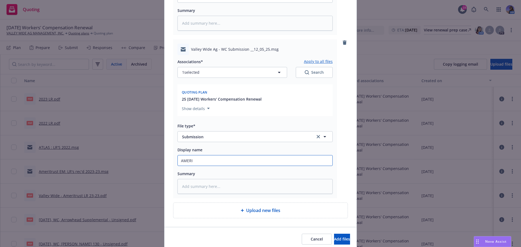
type textarea "x"
type input "AMERIT"
type textarea "x"
type input "AMERITRS"
type textarea "x"
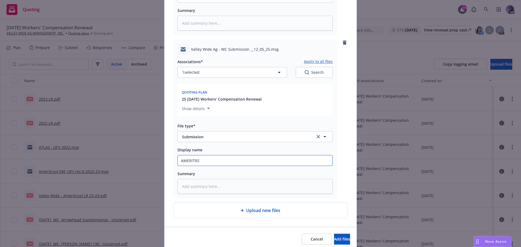
type input "AMERITRSU"
type textarea "x"
type input "AMERITRSUT"
type textarea "x"
type input "AMERITRSUT S"
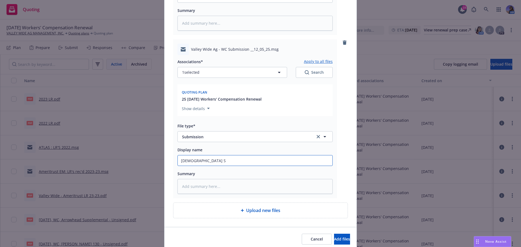
type textarea "x"
type input "AMERITRSUT"
type textarea "x"
type input "AMERITRSUT"
type textarea "x"
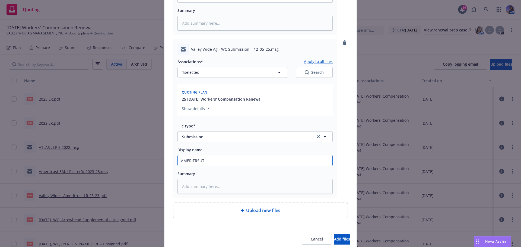
type input "AMERITRSU"
type textarea "x"
type input "AMERITRS"
type textarea "x"
type input "AMERITR"
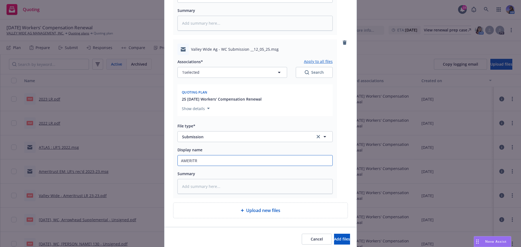
type textarea "x"
type input "AMERITRU"
type textarea "x"
type input "AMERITRUS"
type textarea "x"
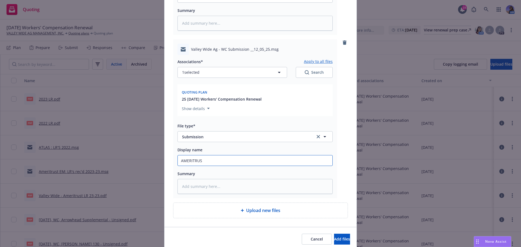
type input "AMERITRUST"
type textarea "x"
type input "AMERITRUST"
type textarea "x"
type input "AMERITRUST S"
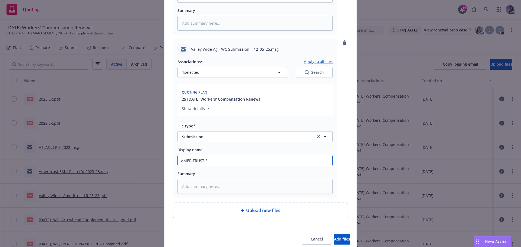
type textarea "x"
type input "AMERITRUST SU"
type textarea "x"
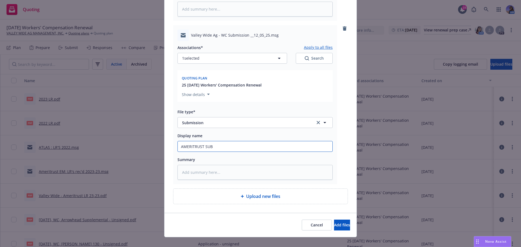
scroll to position [210, 0]
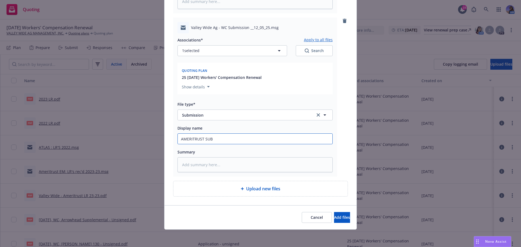
type input "AMERITRUST SUB"
type textarea "x"
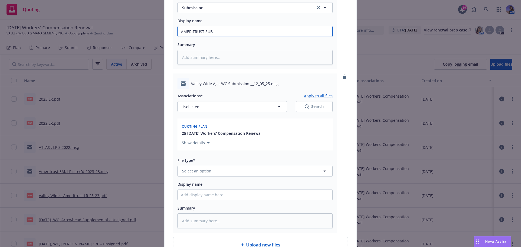
scroll to position [318, 0]
click at [197, 168] on span "Select an option" at bounding box center [196, 170] width 29 height 6
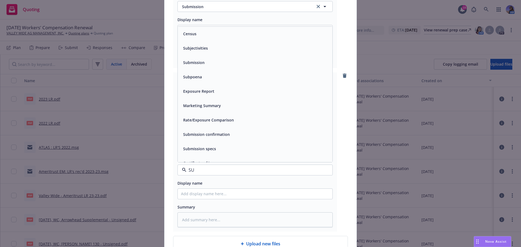
type input "SUB"
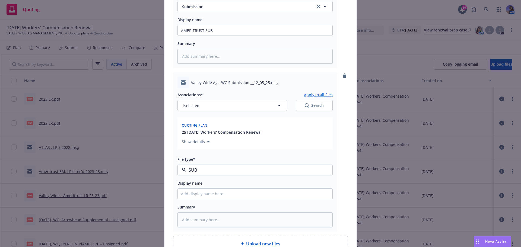
type textarea "x"
type input "M"
type textarea "x"
type input "ME"
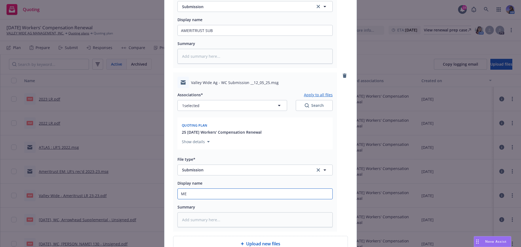
type textarea "x"
type input "MET"
type textarea "x"
type input "METH"
type textarea "x"
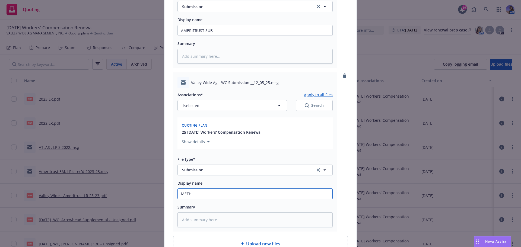
type input "METHO"
type textarea "x"
type input "METHOD"
type textarea "x"
type input "METHOD SU"
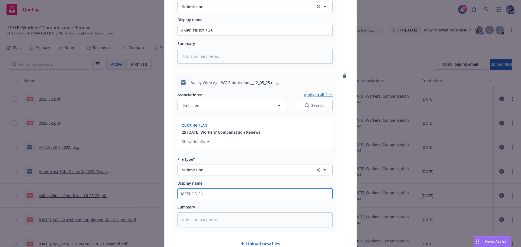
type textarea "x"
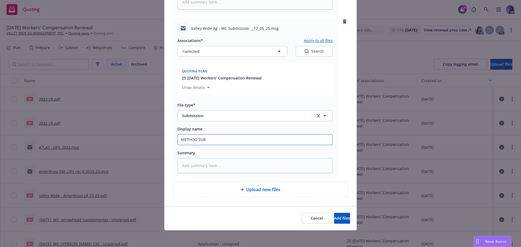
scroll to position [373, 0]
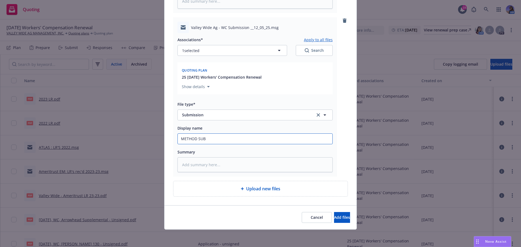
type input "METHOD SUB"
type textarea "x"
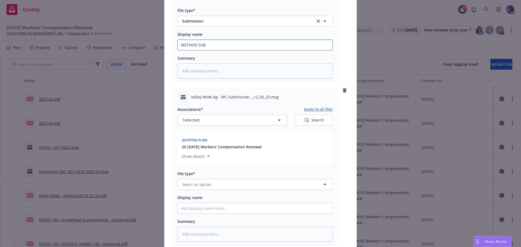
scroll to position [482, 0]
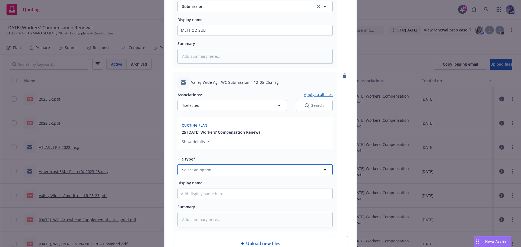
click at [189, 170] on span "Select an option" at bounding box center [196, 170] width 29 height 6
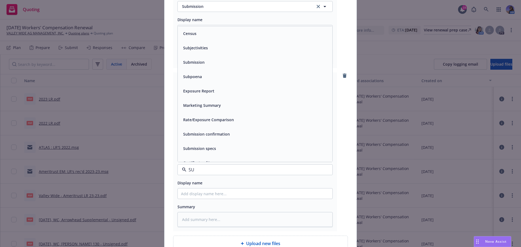
type input "SUB"
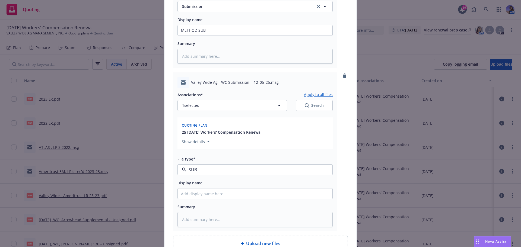
type textarea "x"
type input "AT"
type textarea "x"
type input "ATL"
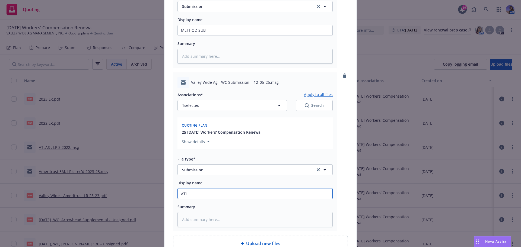
type textarea "x"
type input "ATLA"
type textarea "x"
type input "ATLAS"
type textarea "x"
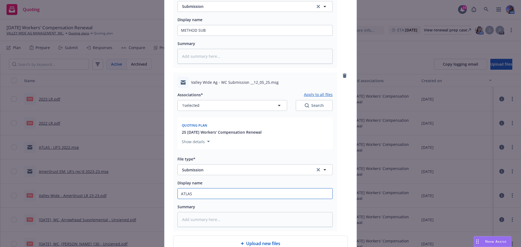
type input "ATLAS"
type textarea "x"
type input "ATLAS S"
type textarea "x"
type input "ATLAS SU"
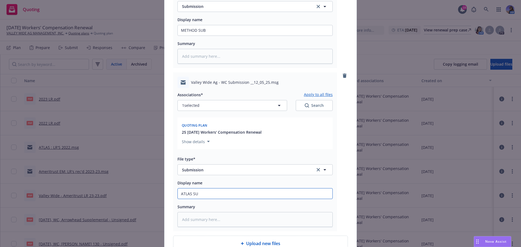
type textarea "x"
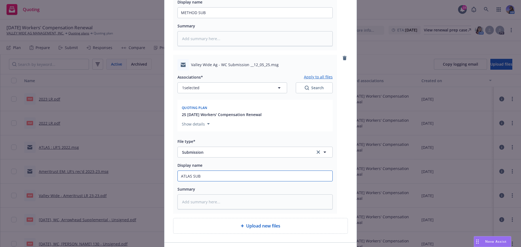
scroll to position [537, 0]
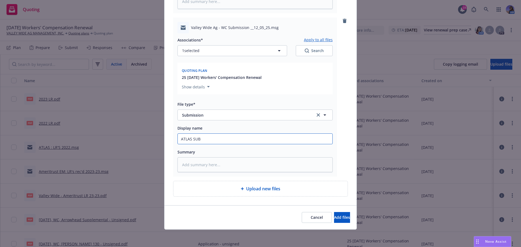
type input "ATLAS SUB"
type textarea "x"
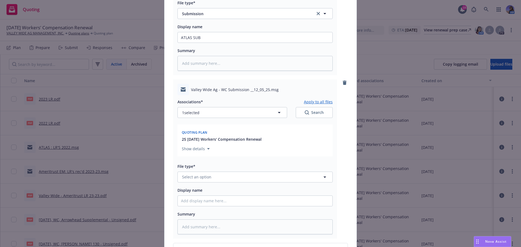
scroll to position [672, 0]
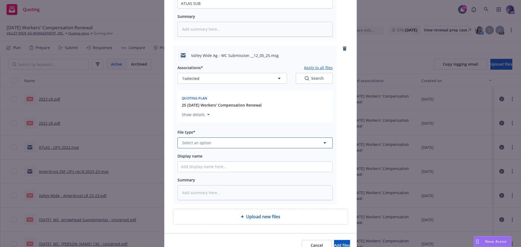
click at [202, 147] on button "Select an option" at bounding box center [255, 143] width 155 height 11
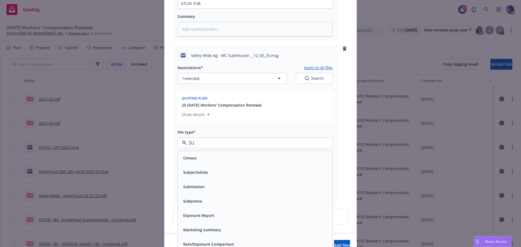
type input "SUB"
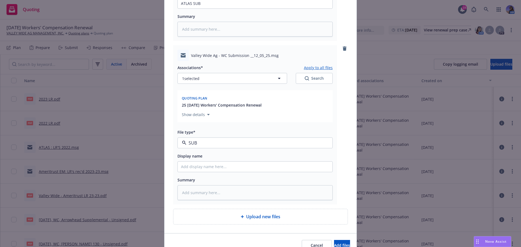
type textarea "x"
type input "PA"
type textarea "x"
type input "PAR"
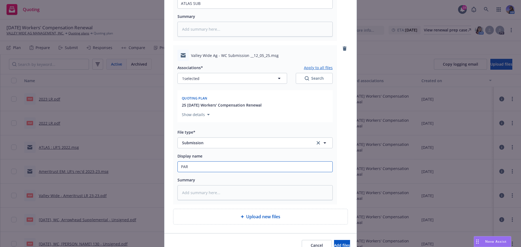
type textarea "x"
type input "PARA"
type textarea "x"
type input "PARAG"
type textarea "x"
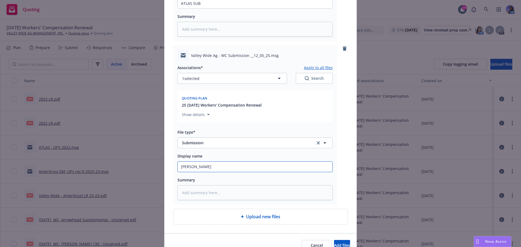
type input "PARAGO"
type textarea "x"
type input "PARAGON"
type textarea "x"
type input "PARAGON"
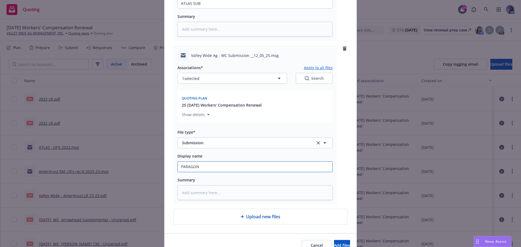
type textarea "x"
type input "PARAGON S"
type textarea "x"
type input "PARAGON SU"
type textarea "x"
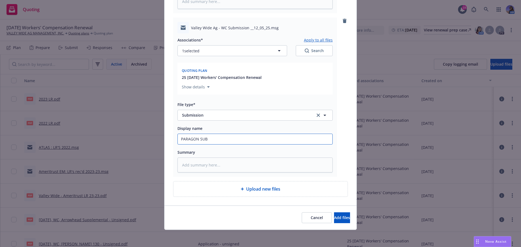
scroll to position [700, 0]
type input "PARAGON SUB"
type textarea "x"
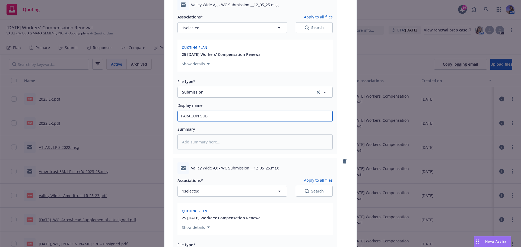
scroll to position [782, 0]
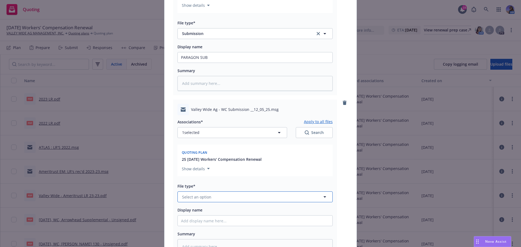
click at [201, 198] on span "Select an option" at bounding box center [196, 197] width 29 height 6
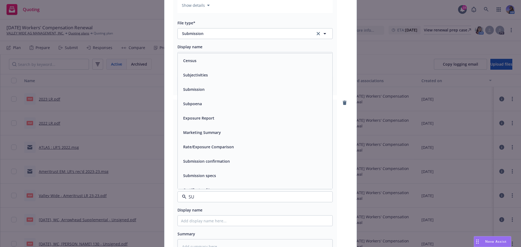
type input "SUB"
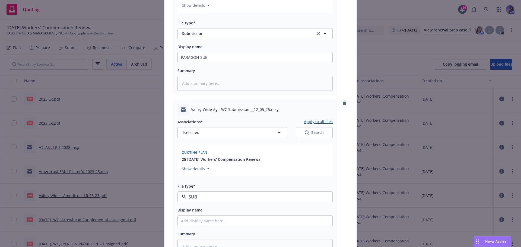
type textarea "x"
type input "A"
type textarea "x"
type input "AR"
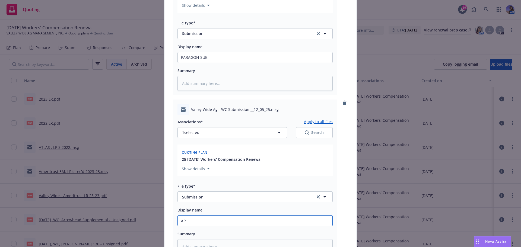
type textarea "x"
type input "ARR"
type textarea "x"
type input "ARROW"
type textarea "x"
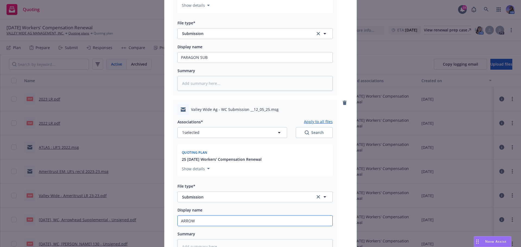
type input "ARROWH"
type textarea "x"
type input "ARROWHE"
type textarea "x"
type input "ARROWHEA"
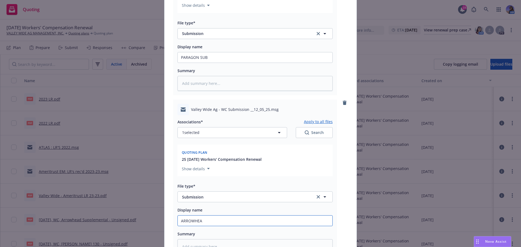
type textarea "x"
type input "ARROWHEAD"
type textarea "x"
type input "ARROWHEAD"
type textarea "x"
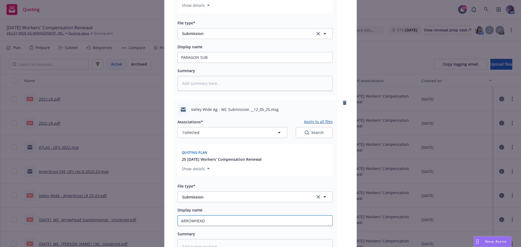
type input "ARROWHEAD S"
type textarea "x"
type input "ARROWHEAD SU"
type textarea "x"
type input "ARROWHEAD SUB"
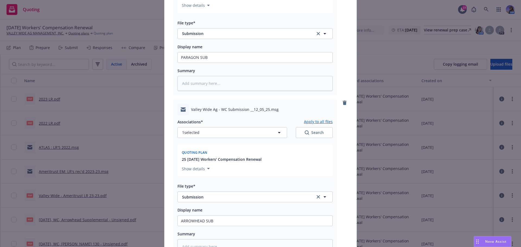
click at [345, 157] on div "Valley Wide Ag - WC Submission __12_05_25.msg Associations* Apply to all files …" at bounding box center [260, 179] width 175 height 159
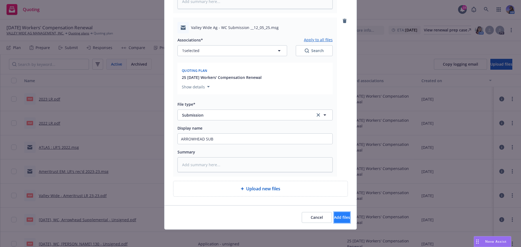
click at [336, 217] on span "Add files" at bounding box center [342, 217] width 16 height 5
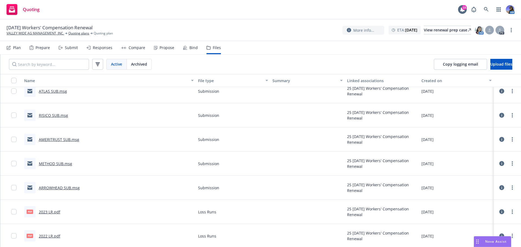
scroll to position [0, 0]
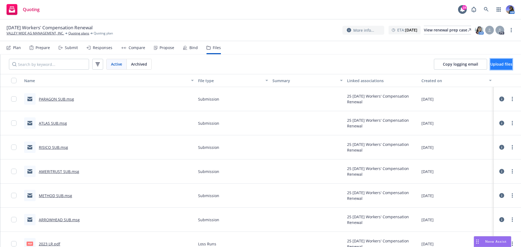
click at [491, 65] on span "Upload files" at bounding box center [501, 64] width 22 height 5
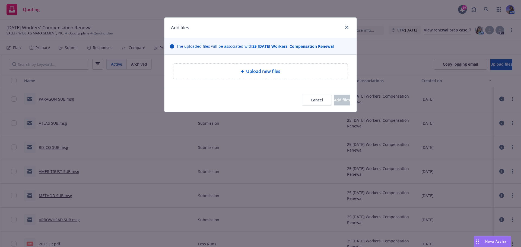
type textarea "x"
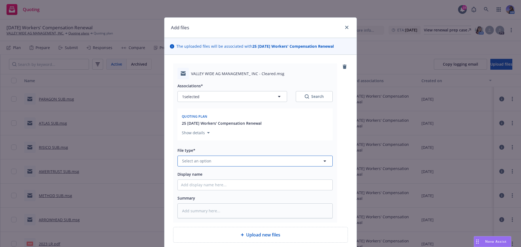
click at [213, 161] on button "Select an option" at bounding box center [255, 161] width 155 height 11
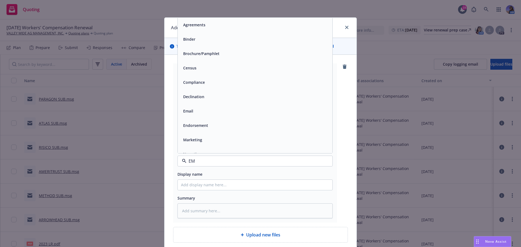
type input "EMA"
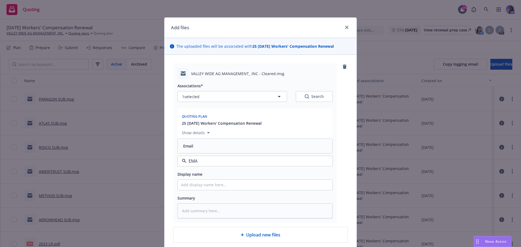
click at [199, 164] on input "EMA" at bounding box center [253, 161] width 135 height 7
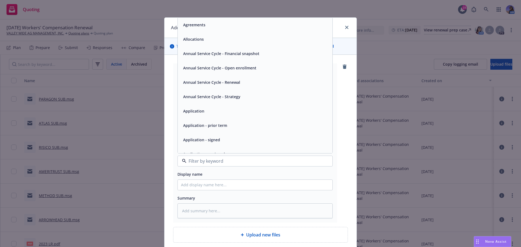
click at [199, 164] on input at bounding box center [253, 161] width 135 height 7
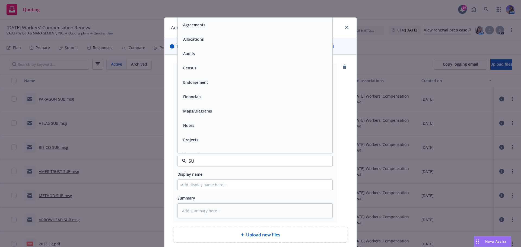
type input "SUB"
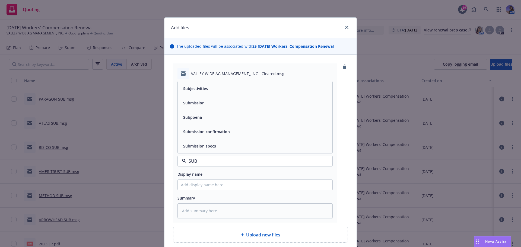
click at [221, 134] on span "Submission confirmation" at bounding box center [206, 132] width 47 height 6
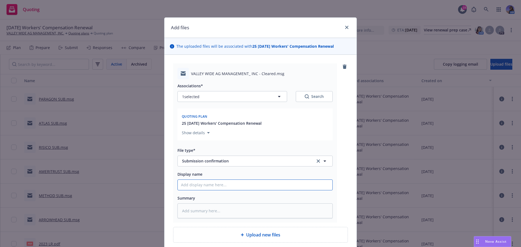
click at [198, 186] on input "Display name" at bounding box center [255, 185] width 155 height 10
type textarea "x"
type input "P"
type textarea "x"
type input "PA"
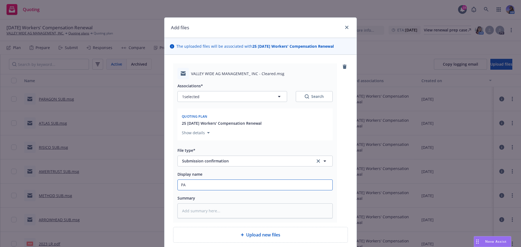
type textarea "x"
type input "PAR"
type textarea "x"
type input "PARA"
type textarea "x"
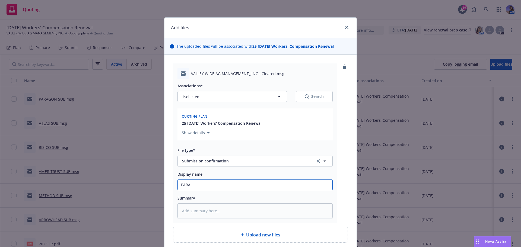
type input "PARAG"
type textarea "x"
type input "PARAGO"
type textarea "x"
type input "PARAGON"
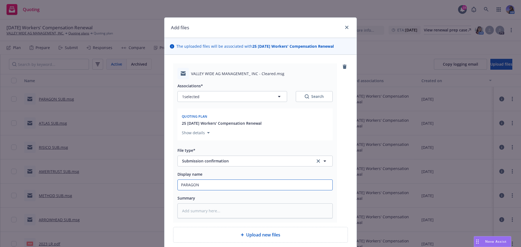
type textarea "x"
type input "PARAGON"
type textarea "x"
type input "PARAGON E"
type textarea "x"
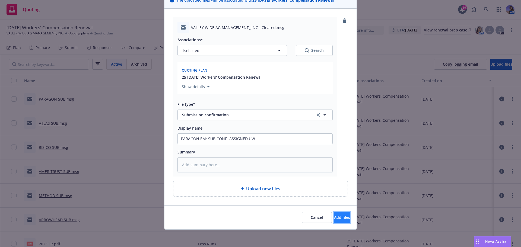
click at [340, 218] on button "Add files" at bounding box center [342, 217] width 16 height 11
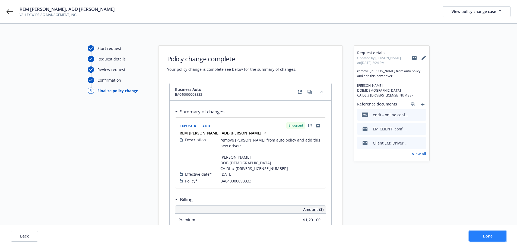
click at [483, 235] on span "Done" at bounding box center [488, 236] width 10 height 5
